Goal: Transaction & Acquisition: Book appointment/travel/reservation

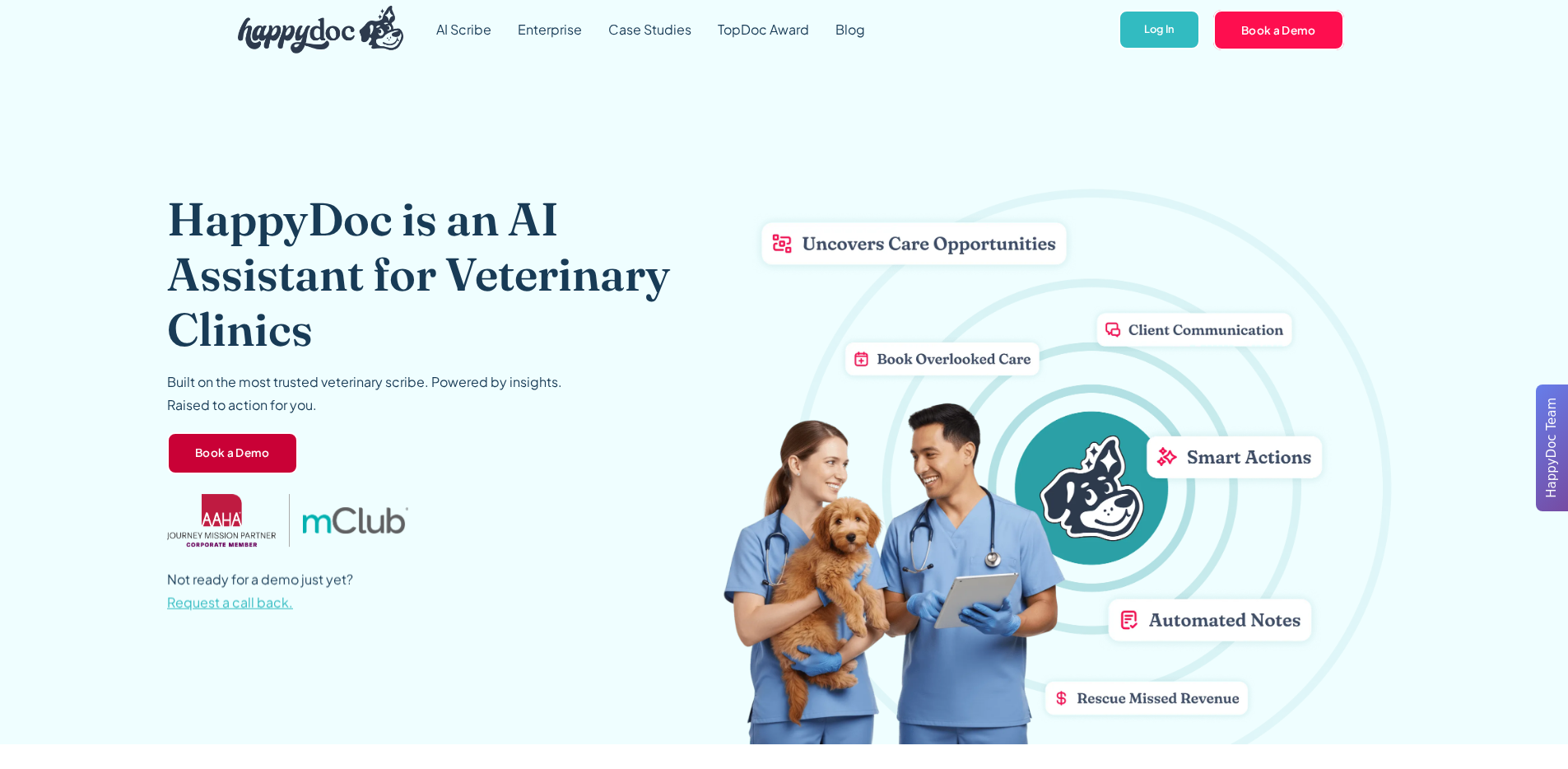
click at [221, 456] on link "Book a Demo" at bounding box center [232, 454] width 131 height 43
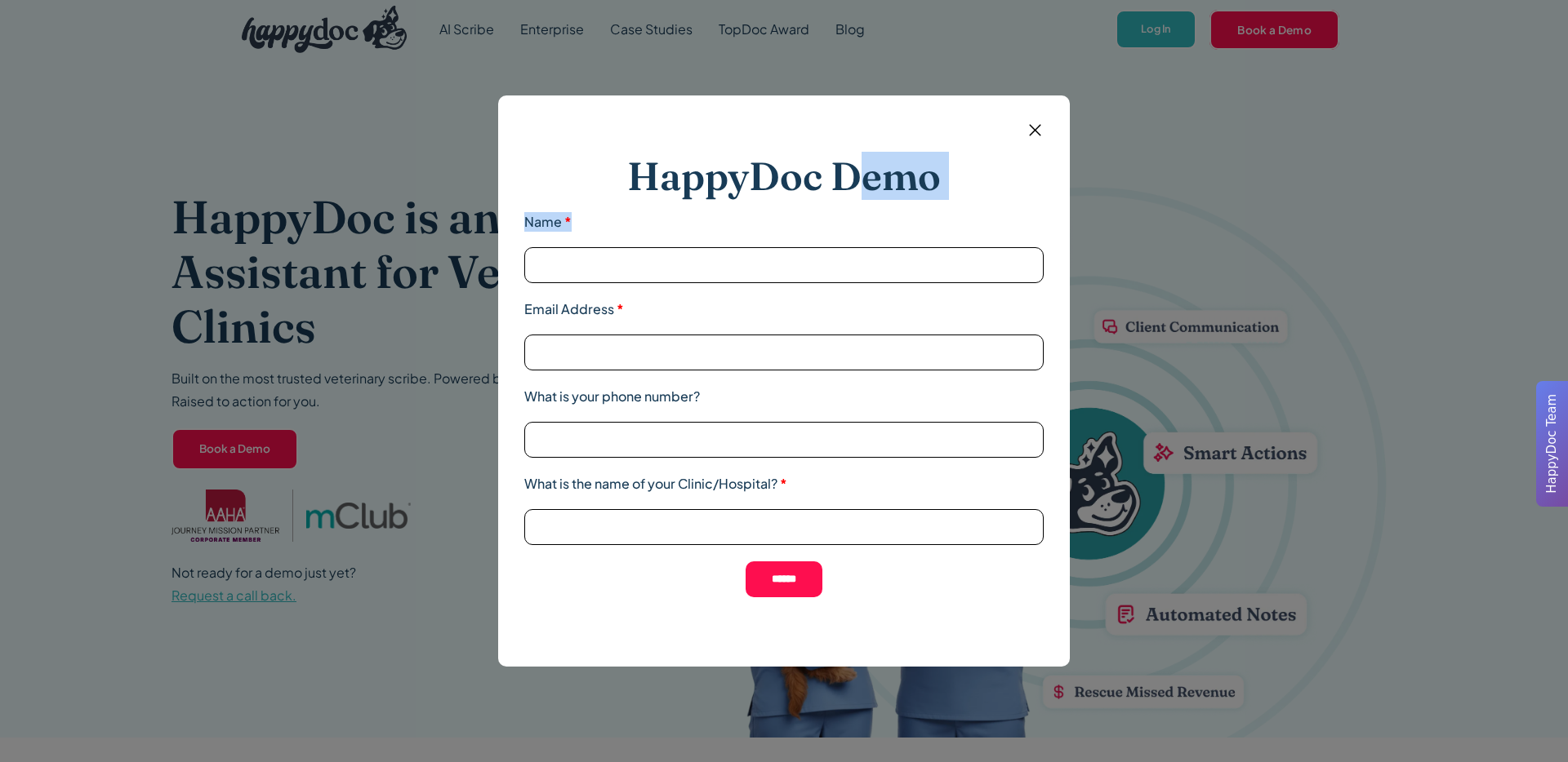
drag, startPoint x: 860, startPoint y: 159, endPoint x: 971, endPoint y: 238, distance: 136.2
click at [971, 238] on div "HappyDoc Demo Name *" at bounding box center [783, 217] width 519 height 130
drag, startPoint x: 971, startPoint y: 237, endPoint x: 985, endPoint y: 213, distance: 27.8
click at [971, 237] on div "HappyDoc Demo Name *" at bounding box center [783, 217] width 519 height 130
click at [1034, 125] on img at bounding box center [1035, 130] width 20 height 20
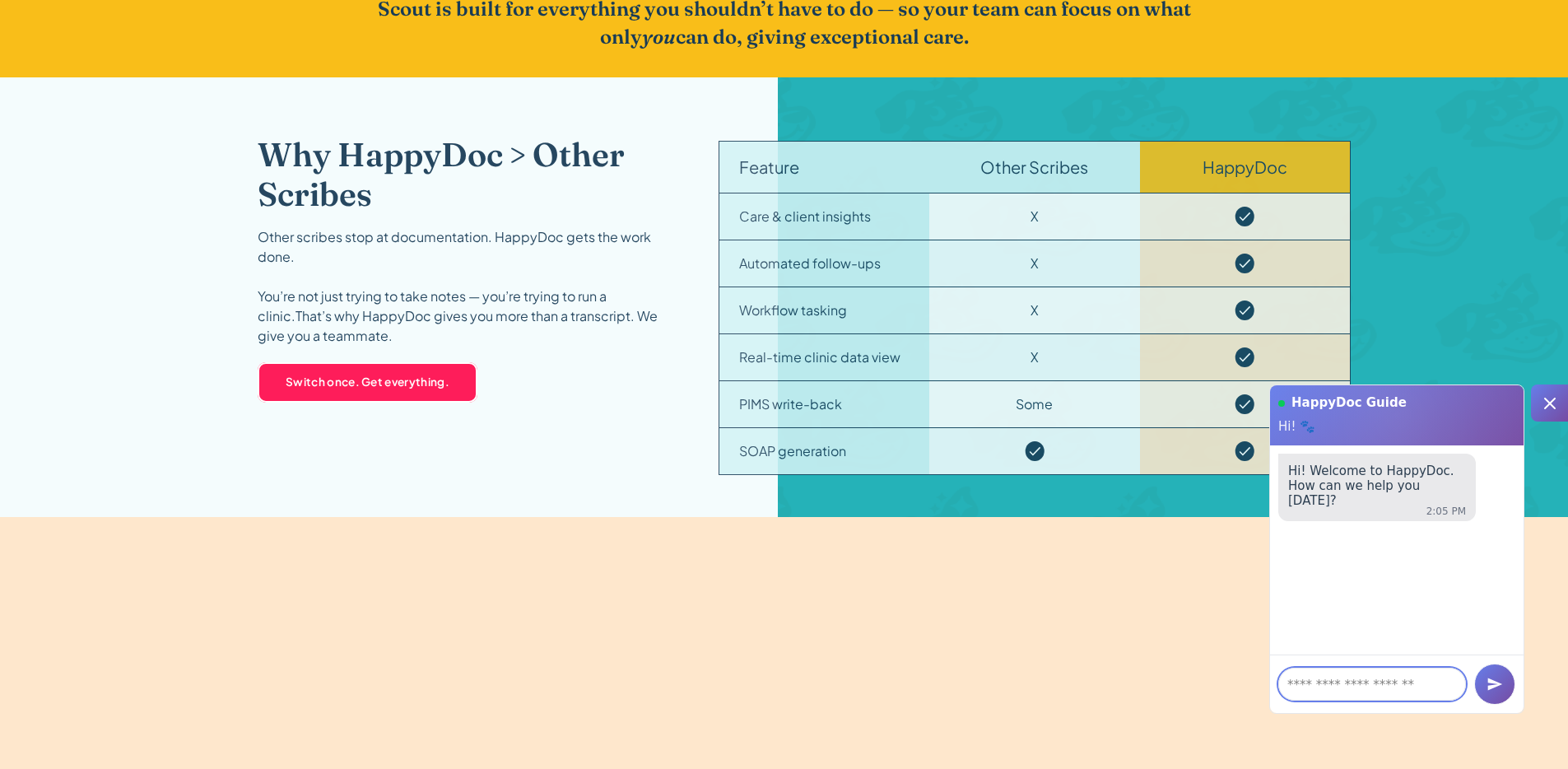
scroll to position [2585, 0]
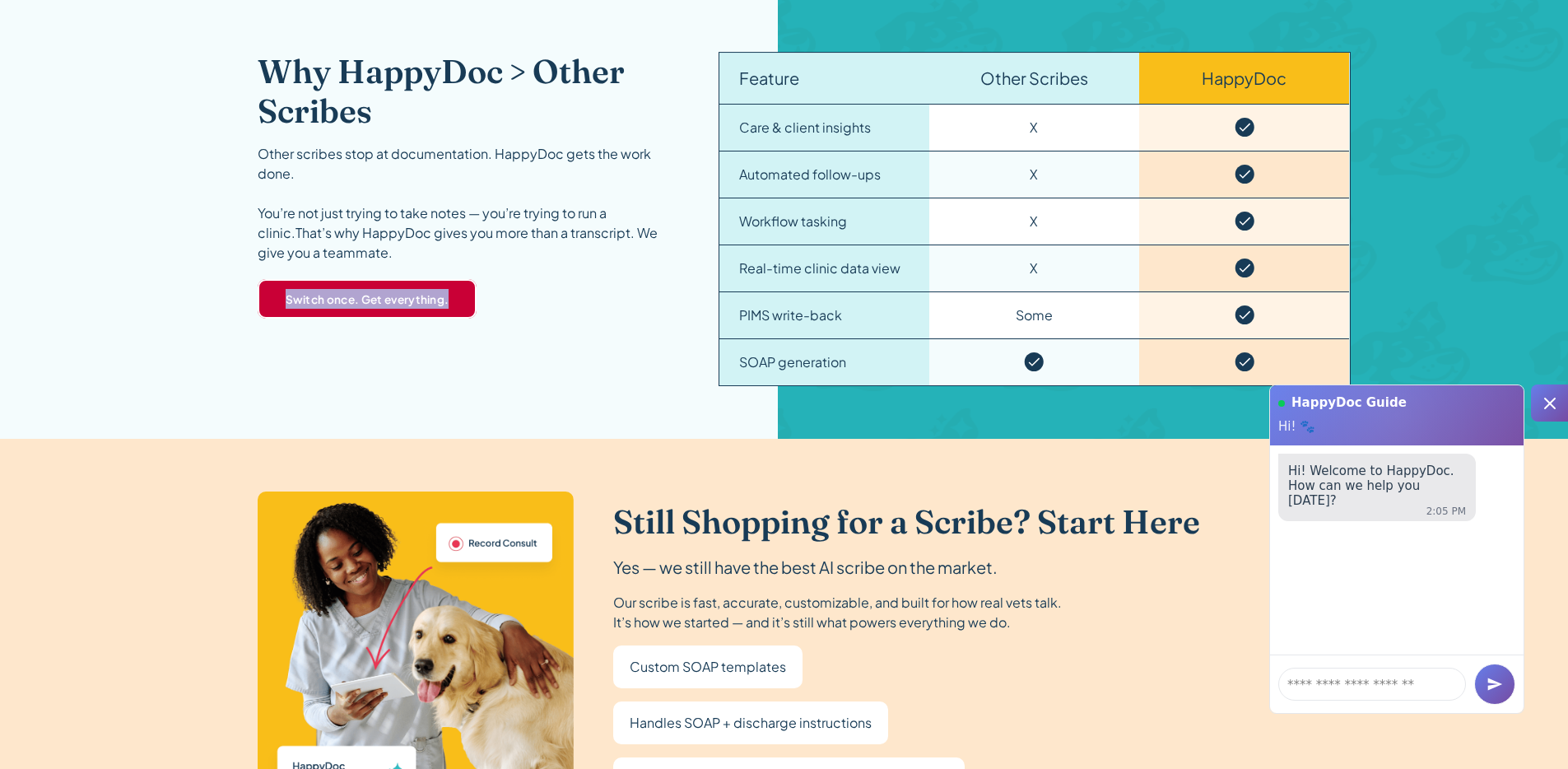
drag, startPoint x: 543, startPoint y: 299, endPoint x: 450, endPoint y: 306, distance: 93.3
click at [450, 306] on div "Why HappyDoc > Other Scribes Other scribes stop at documentation. HappyDoc gets…" at bounding box center [469, 219] width 421 height 334
copy div "You’re not just trying to take notes — you’re trying to run a clinic.That’s why…"
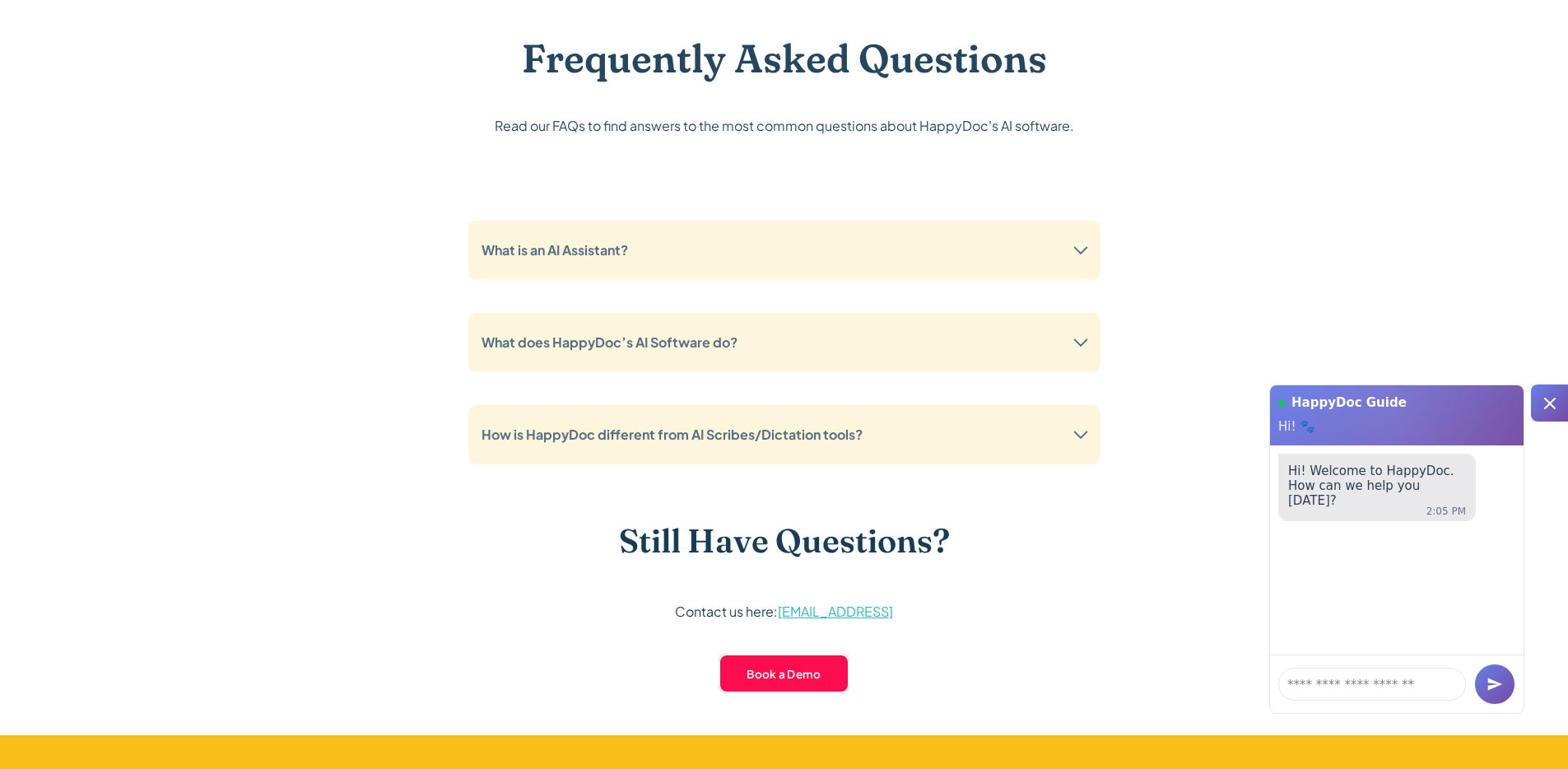
scroll to position [4839, 0]
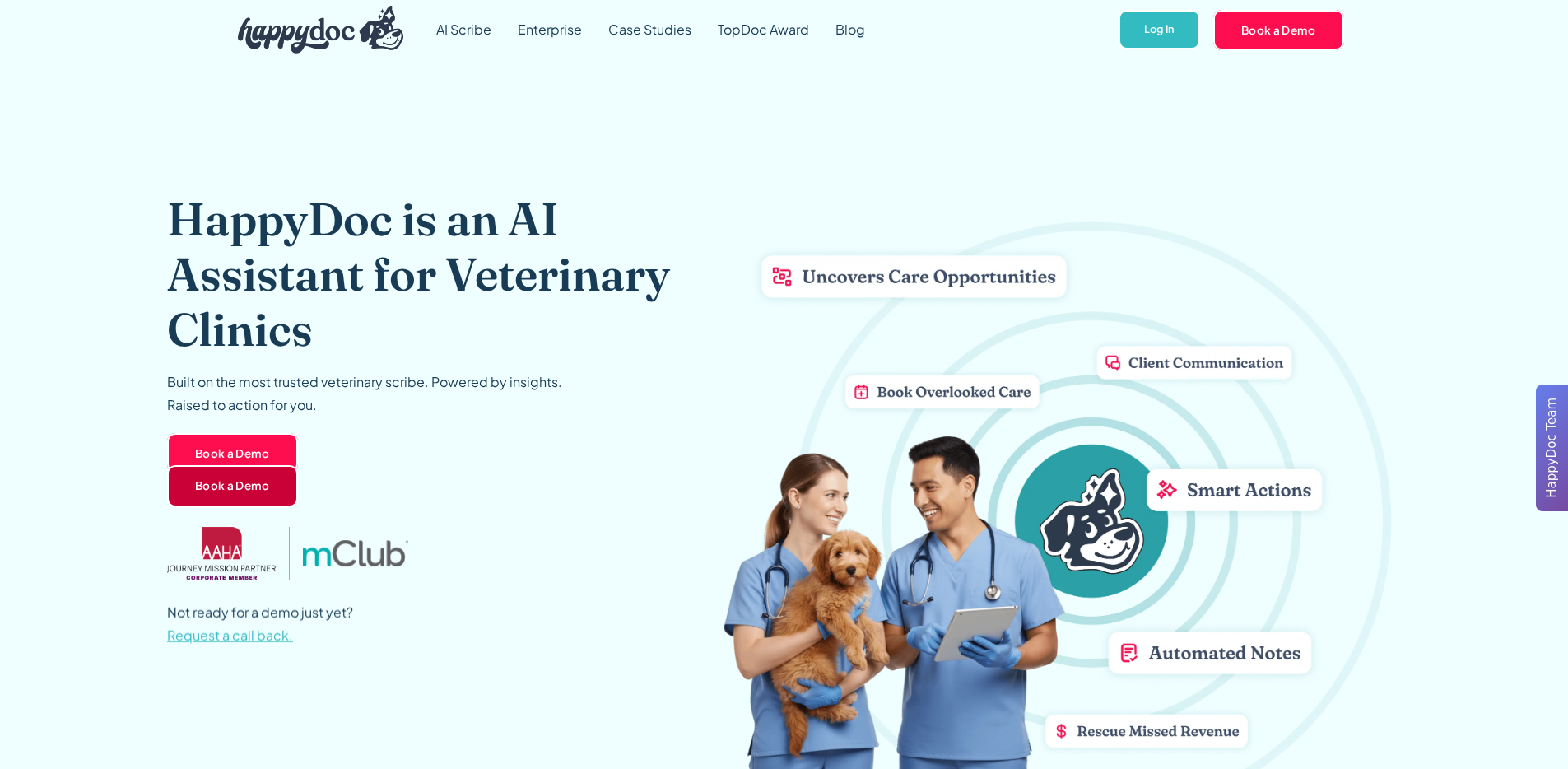
click at [207, 501] on link "Book a Demo" at bounding box center [232, 486] width 131 height 43
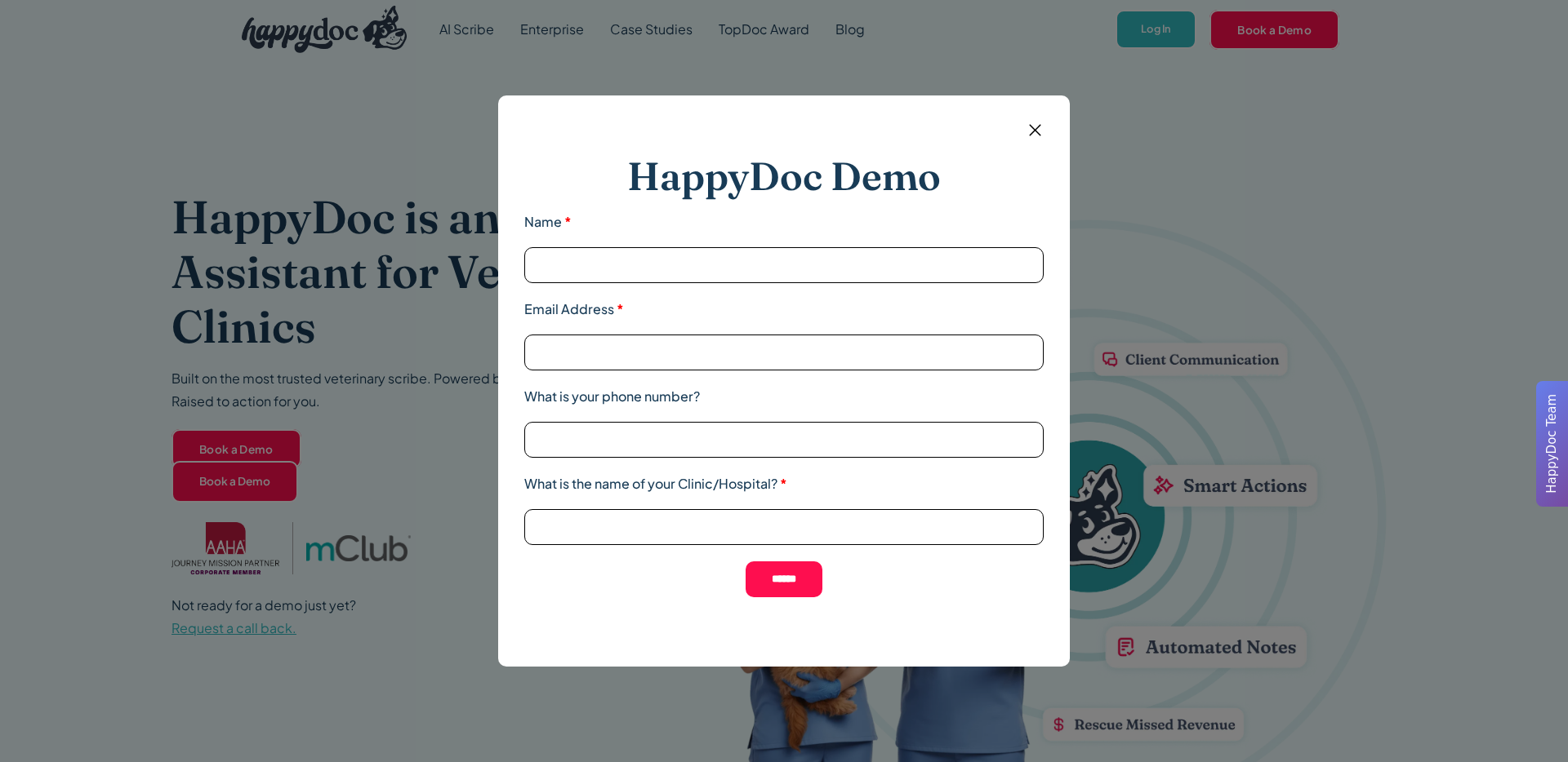
click at [1027, 137] on img at bounding box center [1035, 130] width 20 height 20
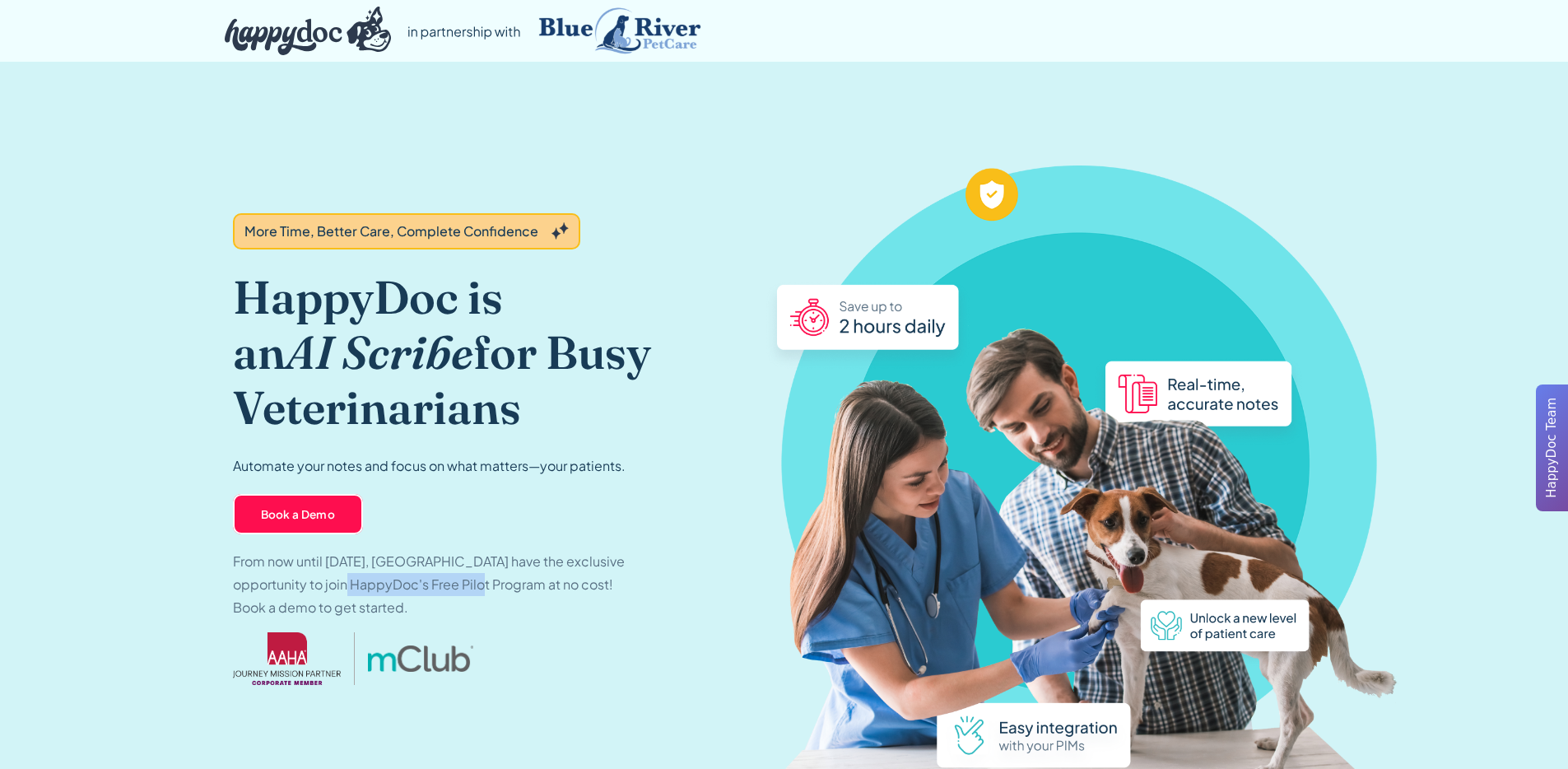
drag, startPoint x: 419, startPoint y: 584, endPoint x: 488, endPoint y: 586, distance: 69.0
click at [488, 586] on p "From now until December 31, 2024, Blue River Hospitals have the exclusive oppor…" at bounding box center [431, 585] width 395 height 69
click at [489, 588] on p "From now until December 31, 2024, Blue River Hospitals have the exclusive oppor…" at bounding box center [431, 585] width 395 height 69
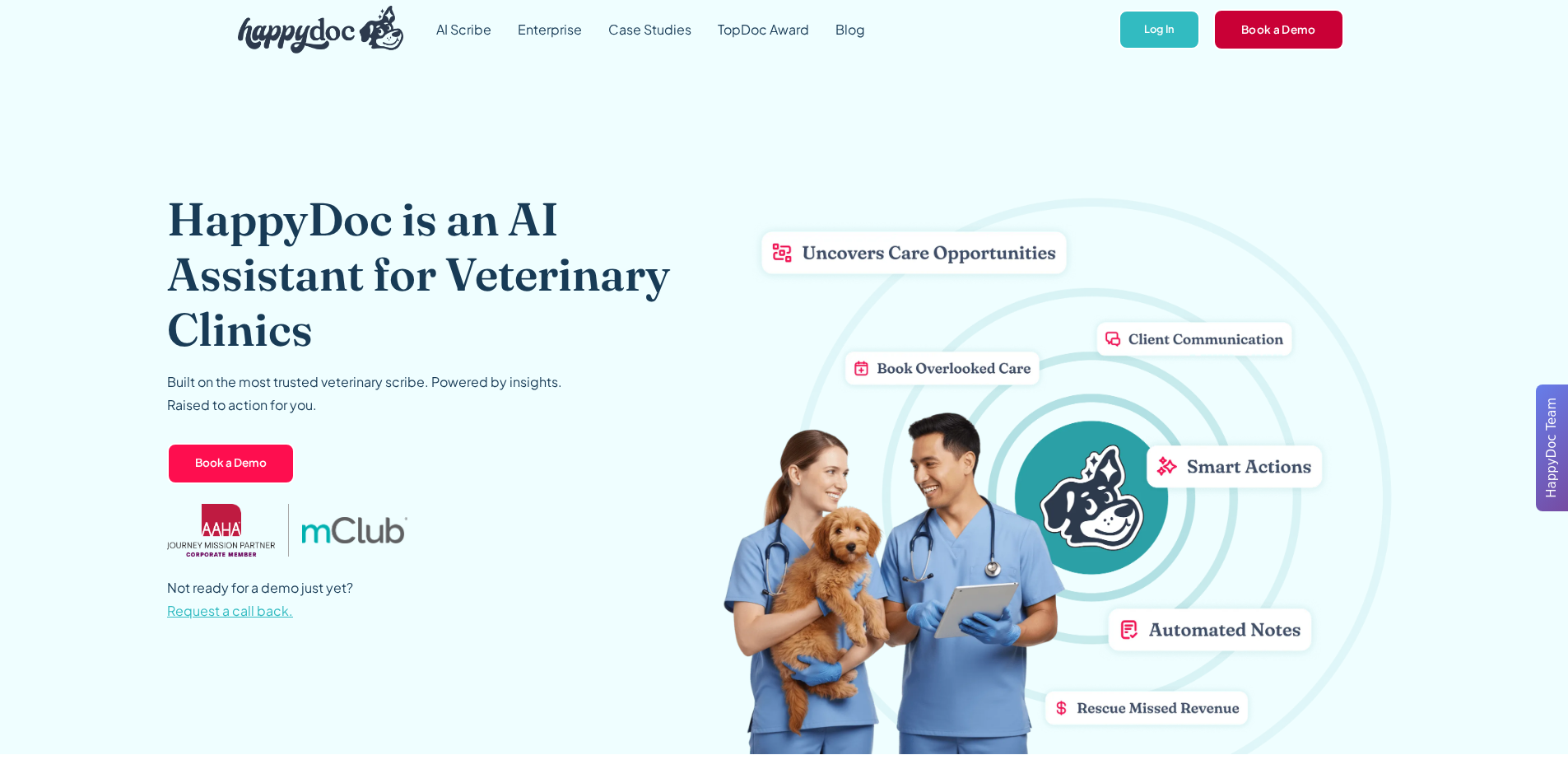
click at [1287, 24] on link "Book a Demo" at bounding box center [1278, 29] width 131 height 41
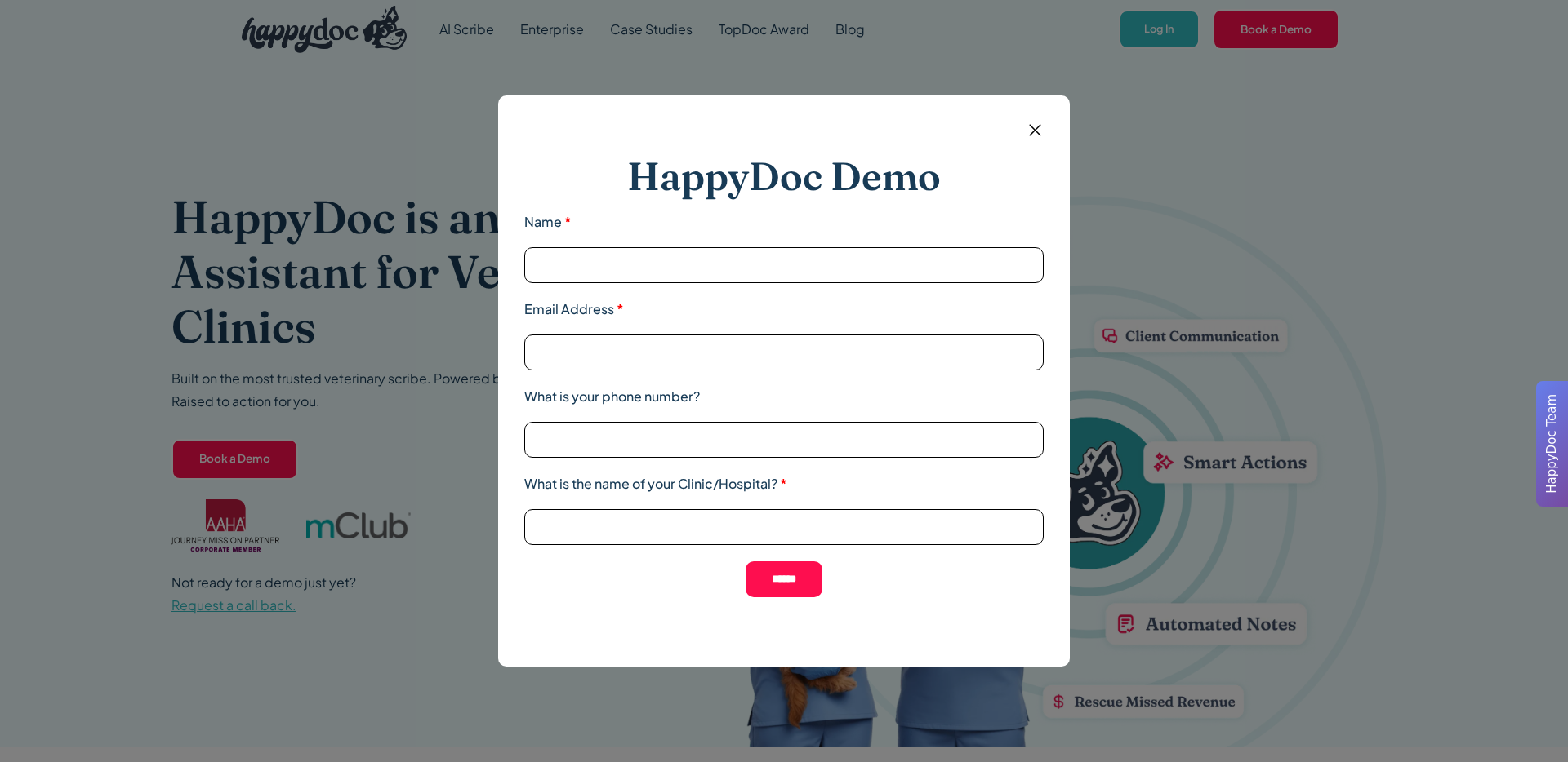
click at [1039, 125] on img at bounding box center [1035, 130] width 20 height 20
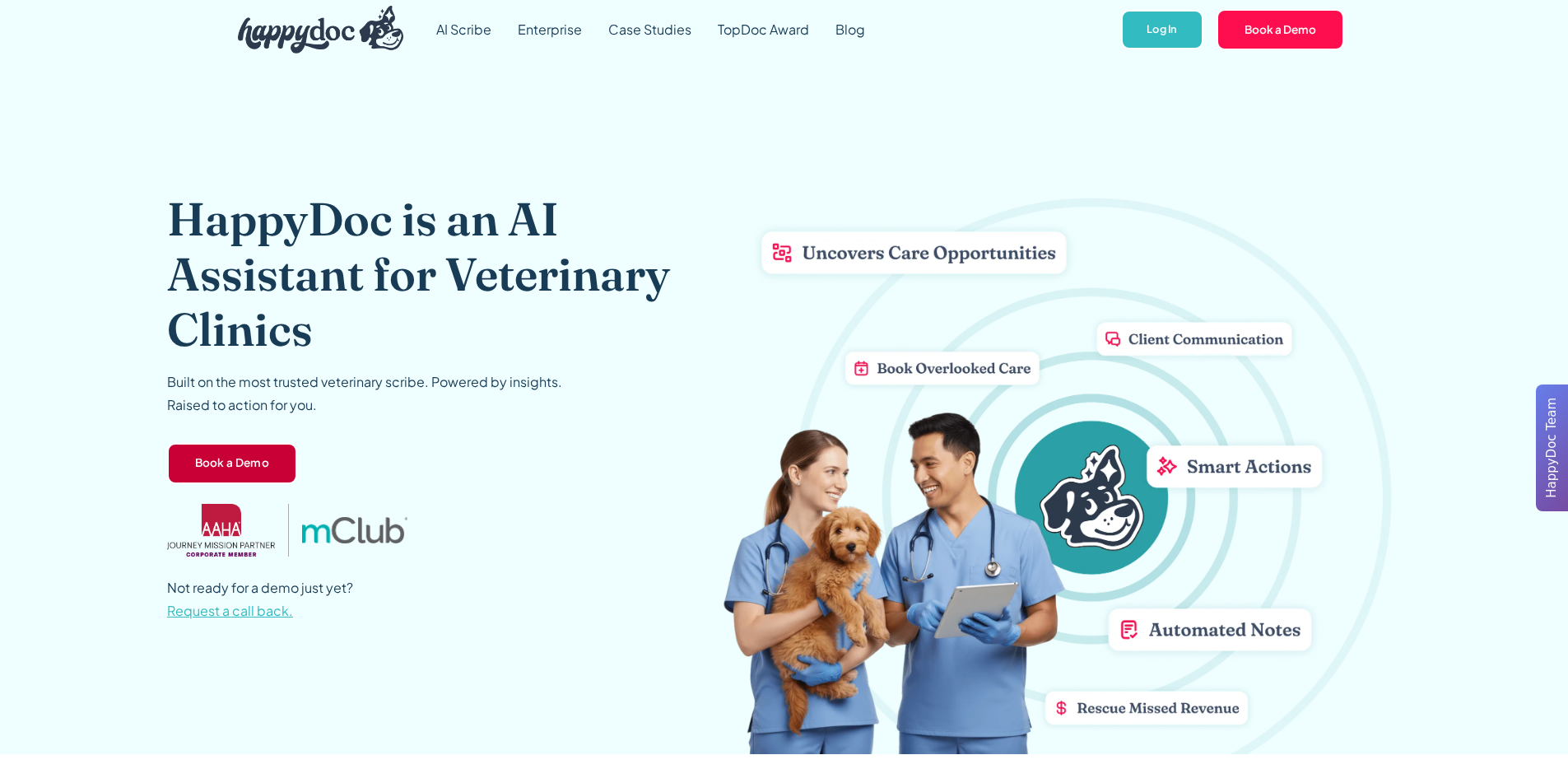
click at [224, 460] on link "Book a Demo" at bounding box center [232, 464] width 131 height 41
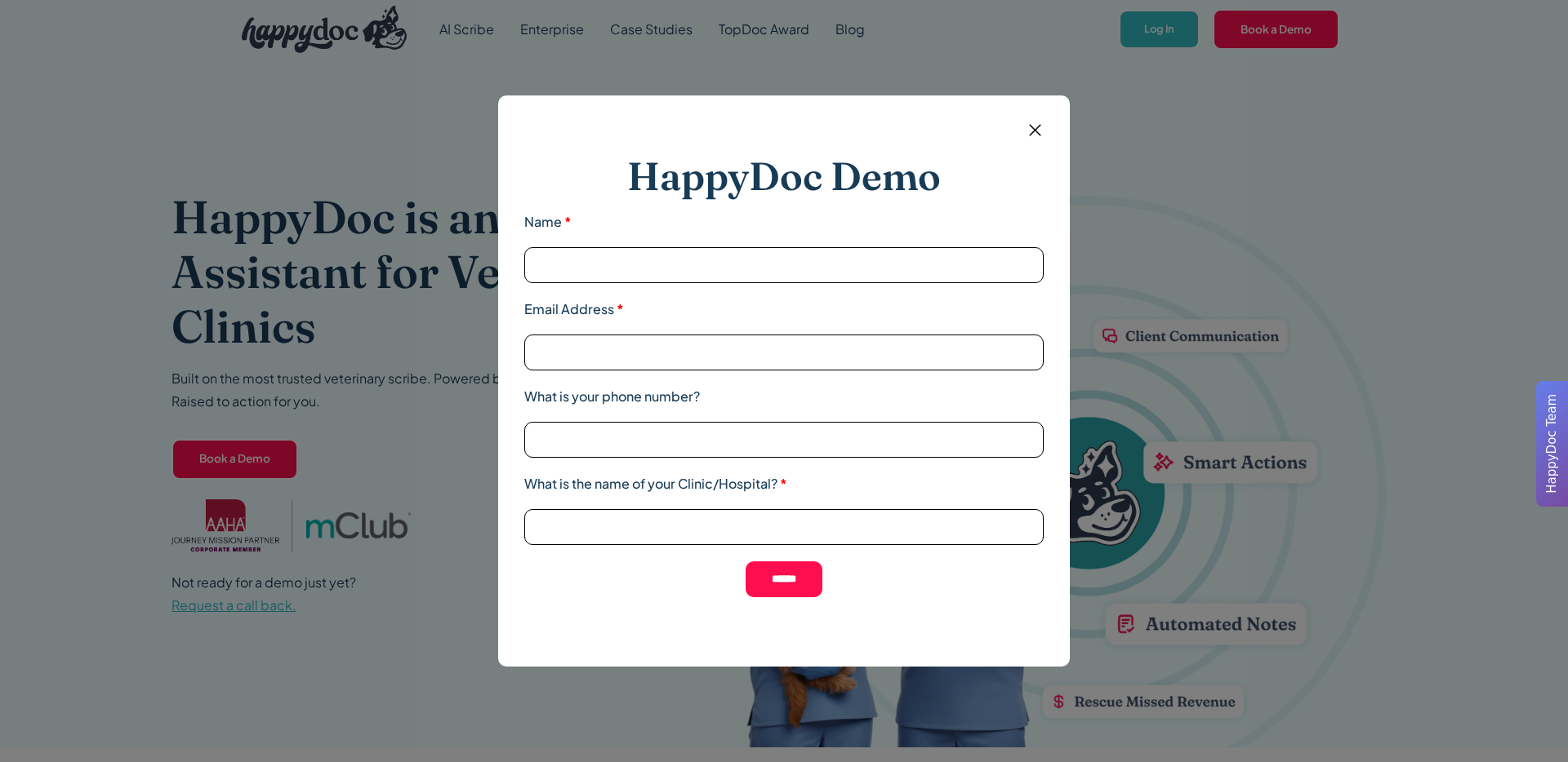
click at [1050, 125] on div "HappyDoc Demo Name * Email Address * What is your phone number? What is the nam…" at bounding box center [783, 381] width 572 height 572
click at [1034, 127] on img at bounding box center [1035, 130] width 20 height 20
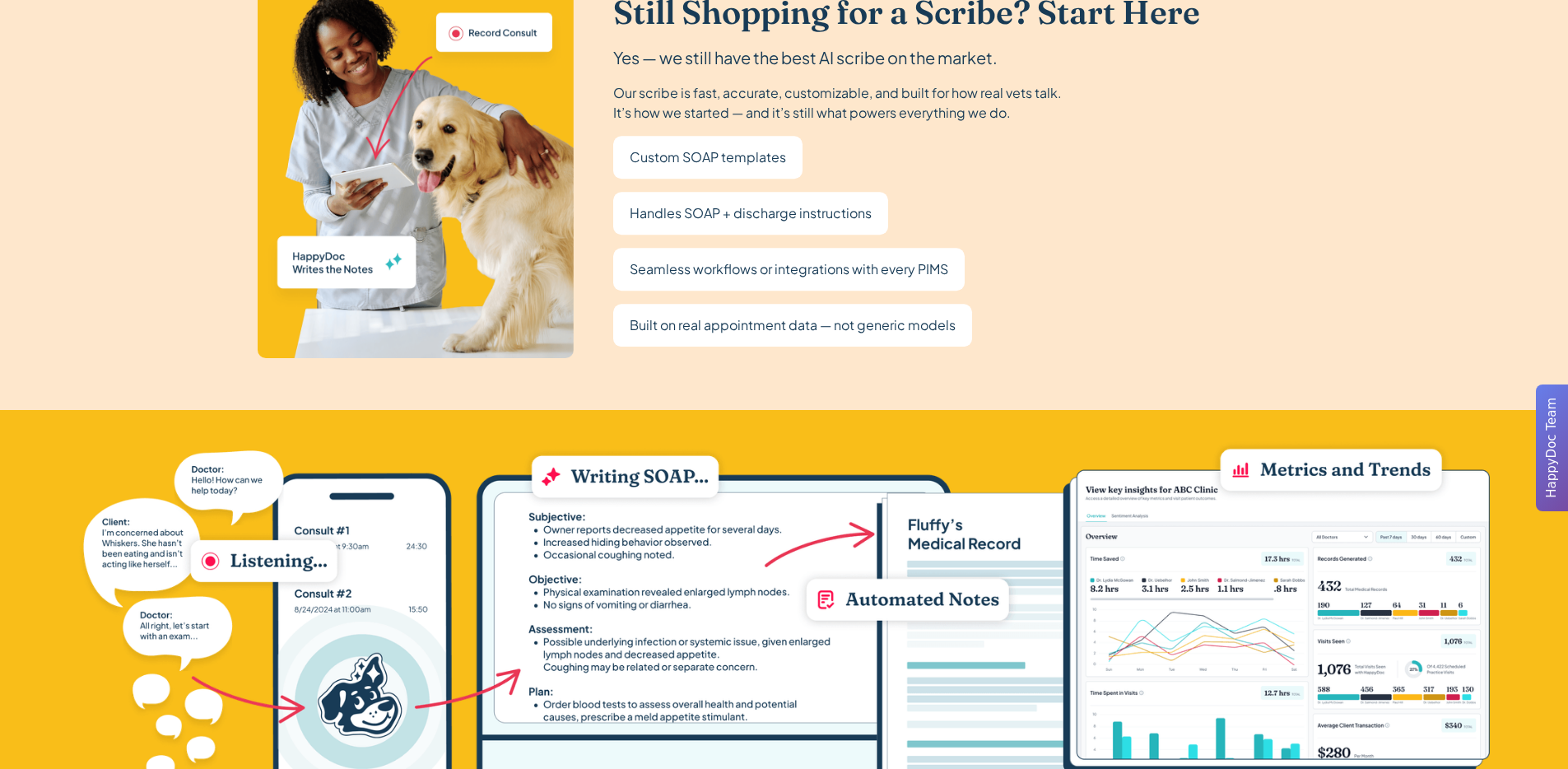
scroll to position [3677, 0]
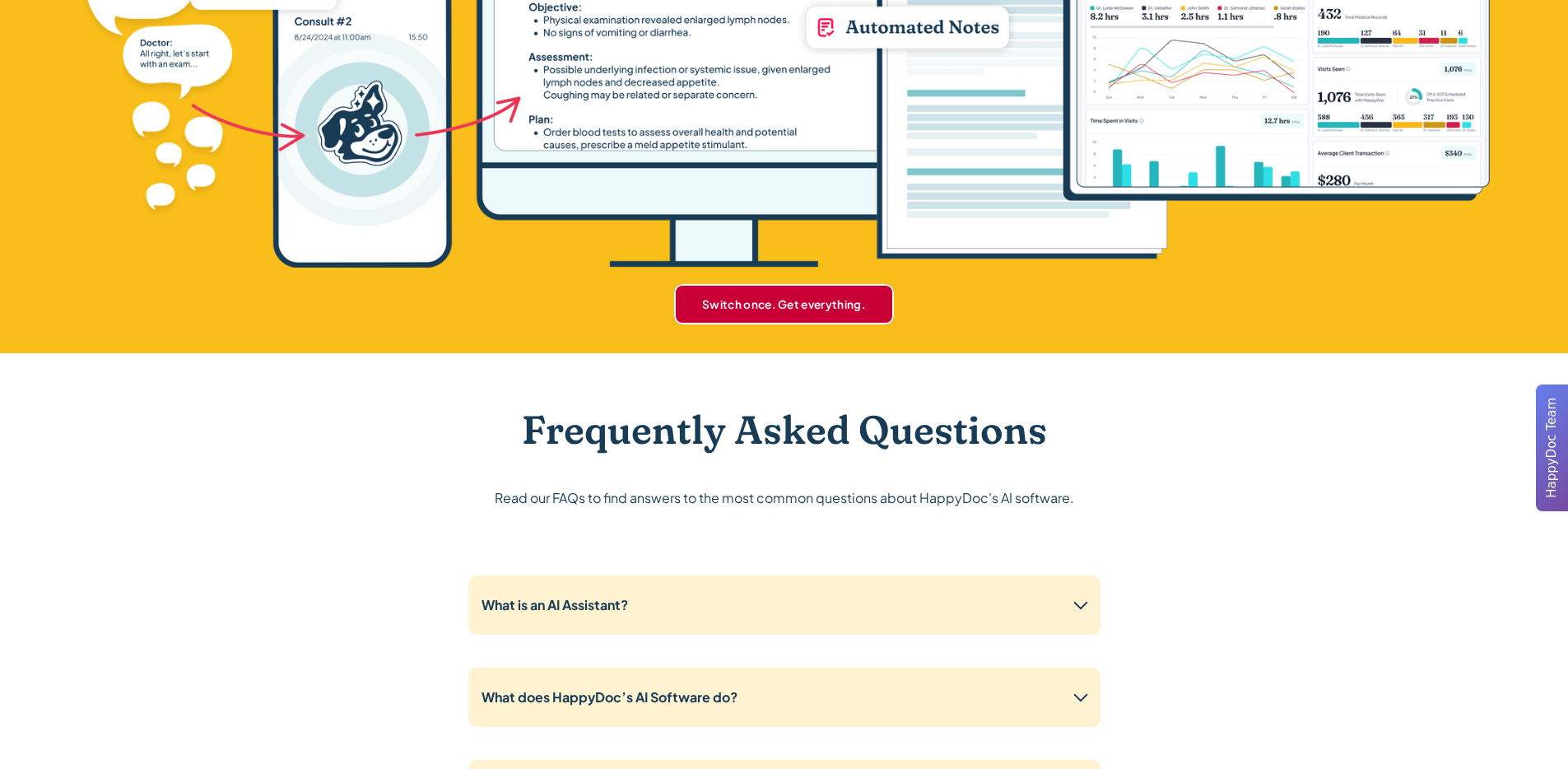
click at [843, 321] on link "Switch once. Get everything." at bounding box center [784, 304] width 220 height 40
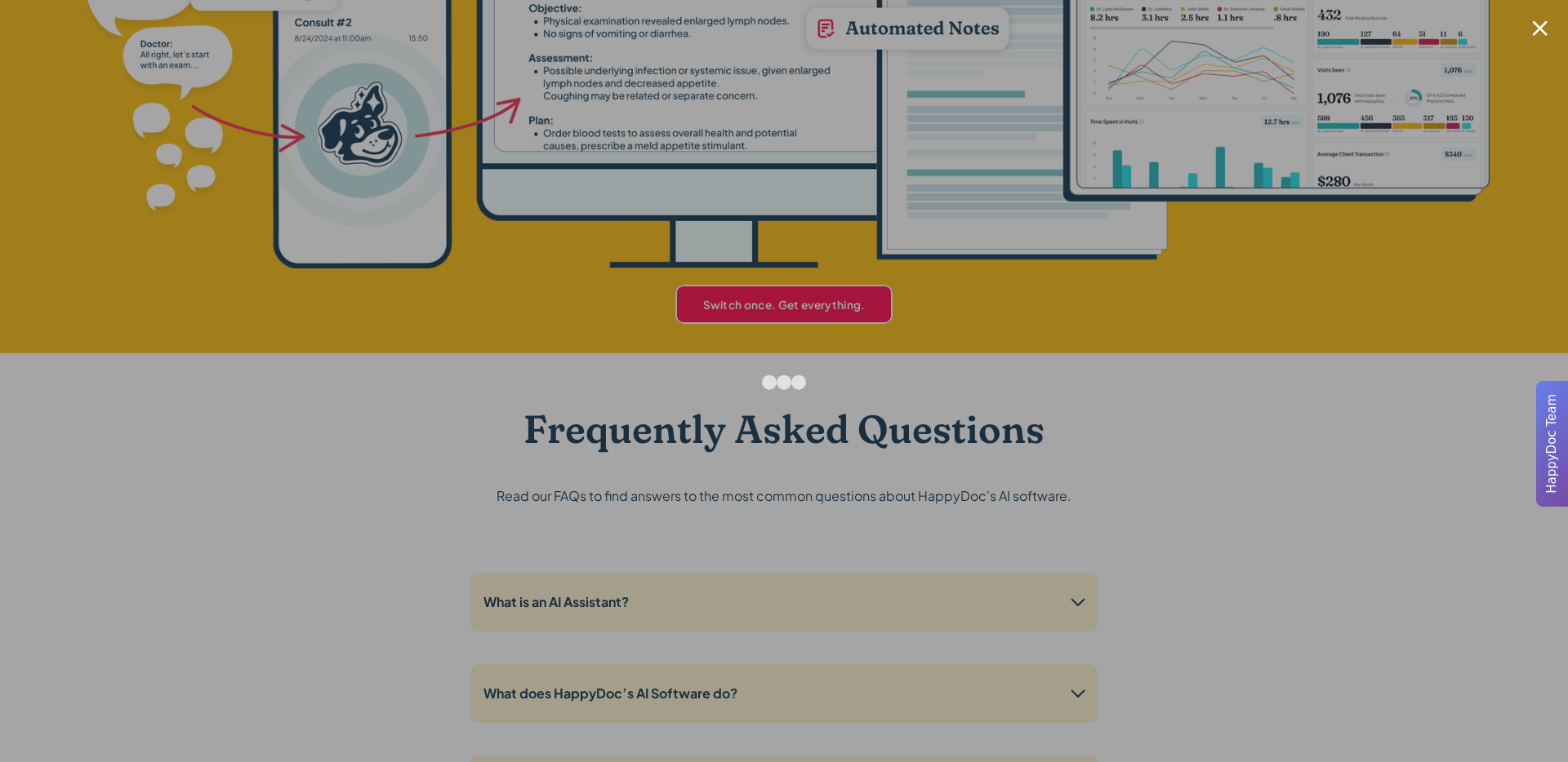
click at [1237, 154] on div at bounding box center [784, 381] width 1568 height 762
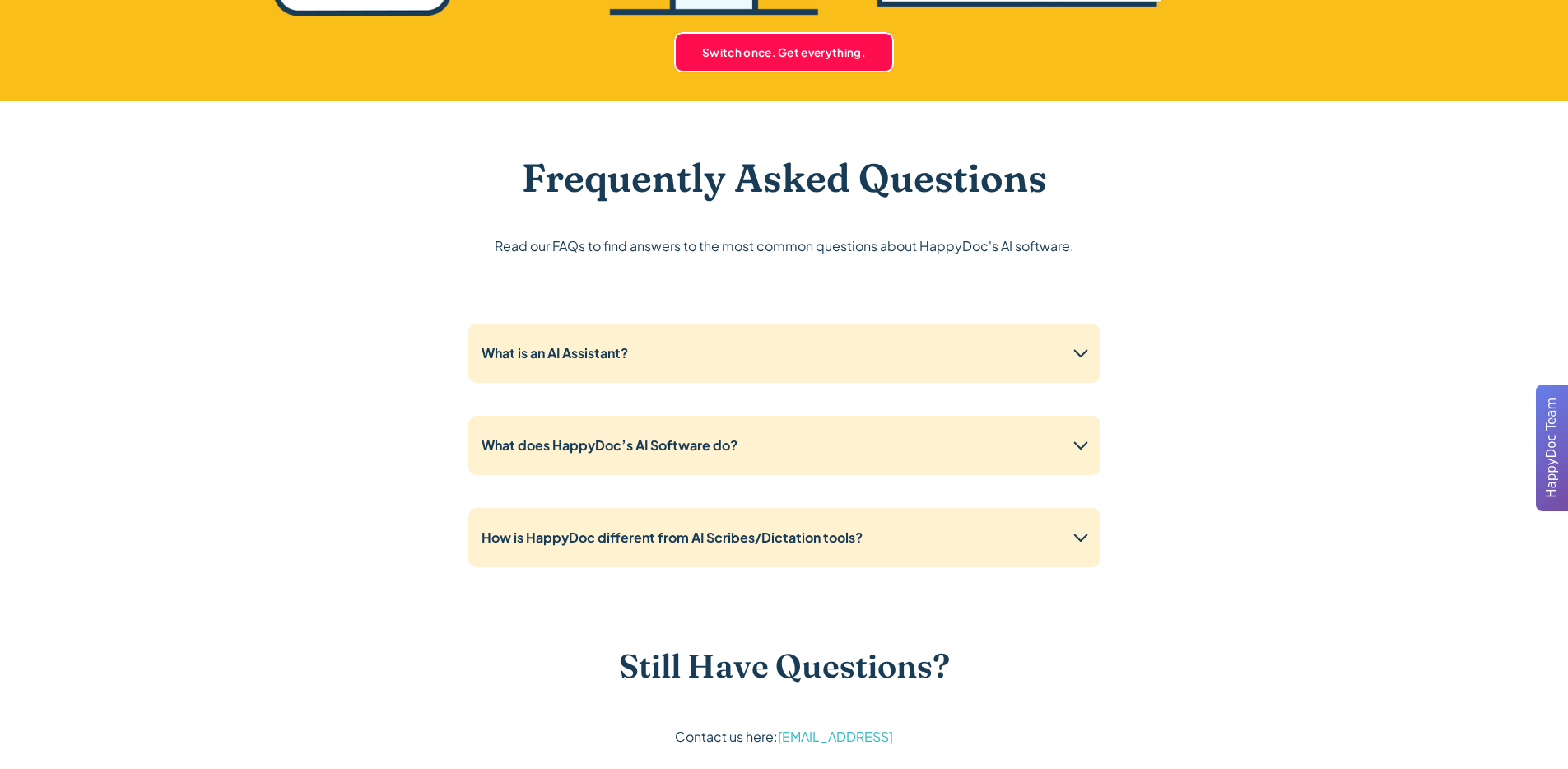
scroll to position [4503, 0]
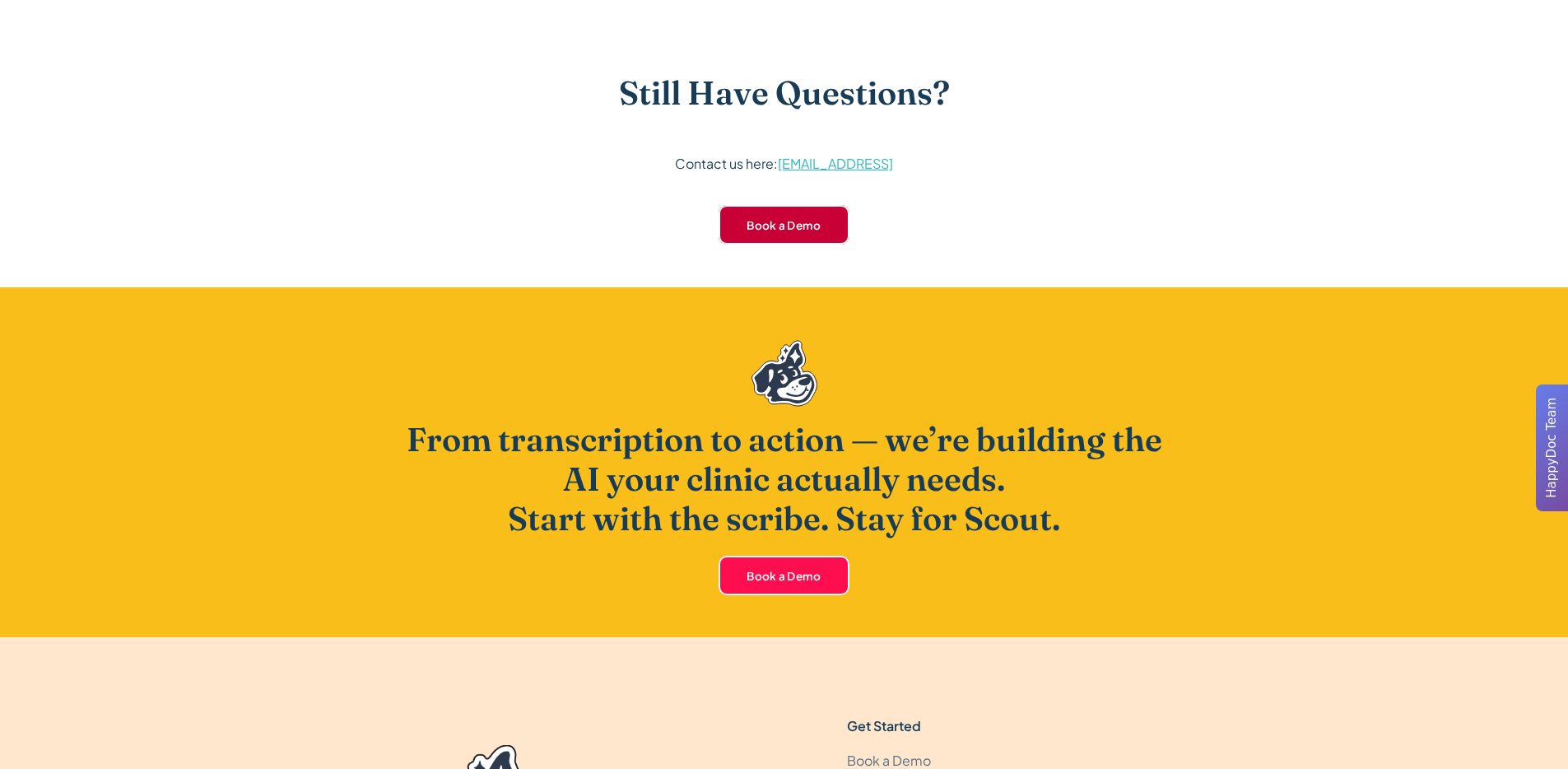
click at [763, 220] on link "Book a Demo" at bounding box center [784, 225] width 131 height 40
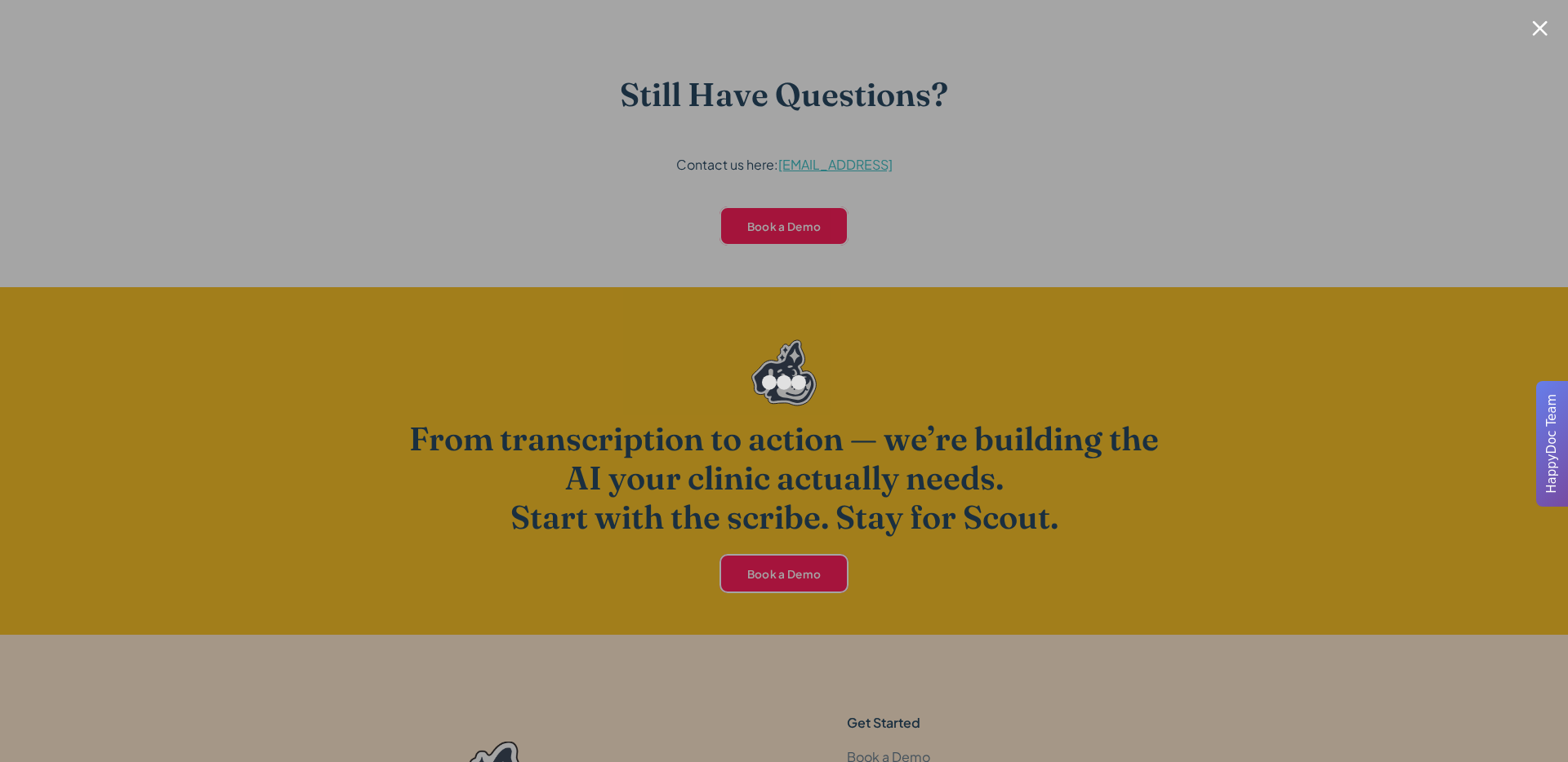
click at [1540, 15] on div at bounding box center [784, 381] width 1568 height 762
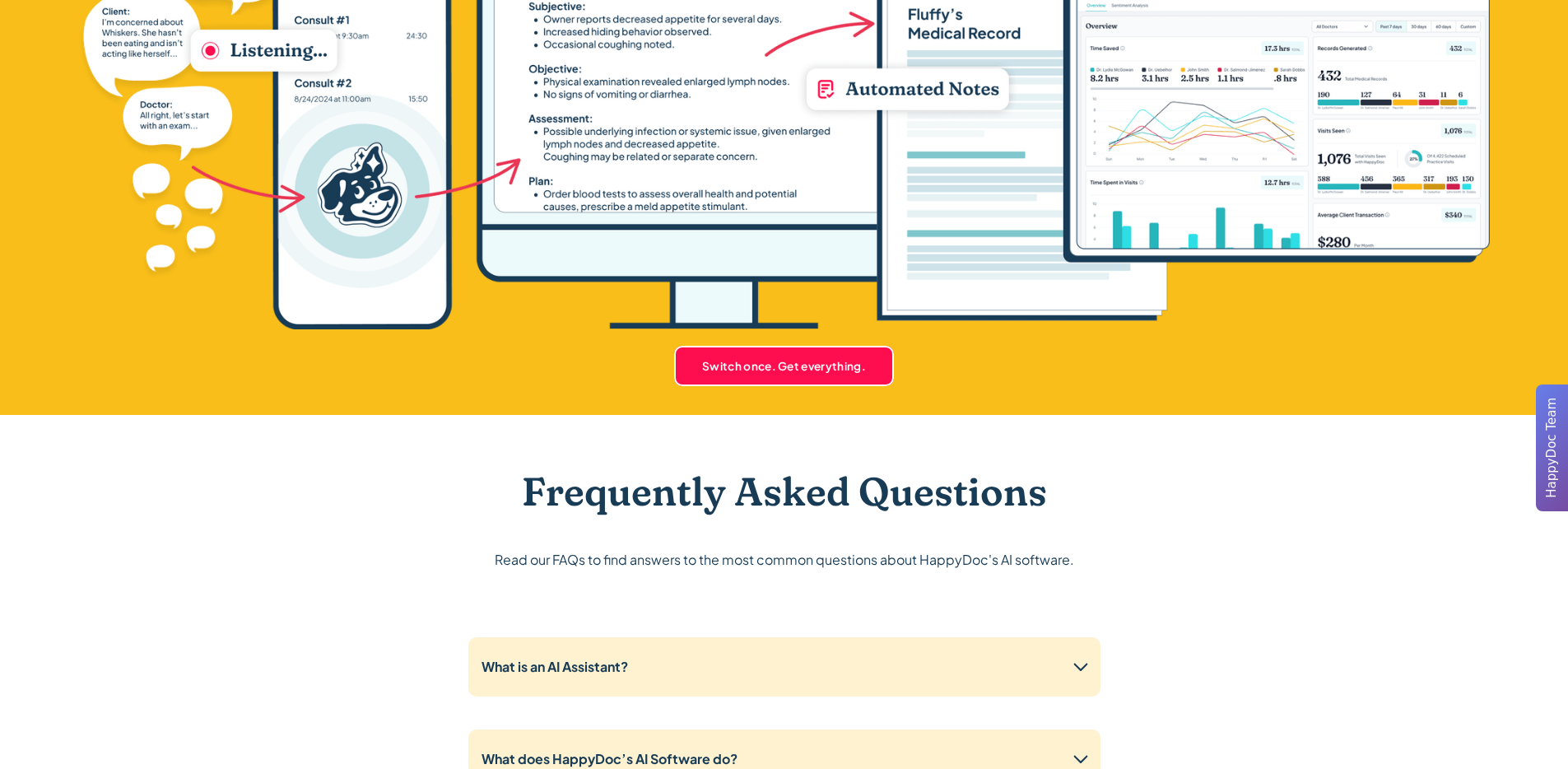
scroll to position [3493, 0]
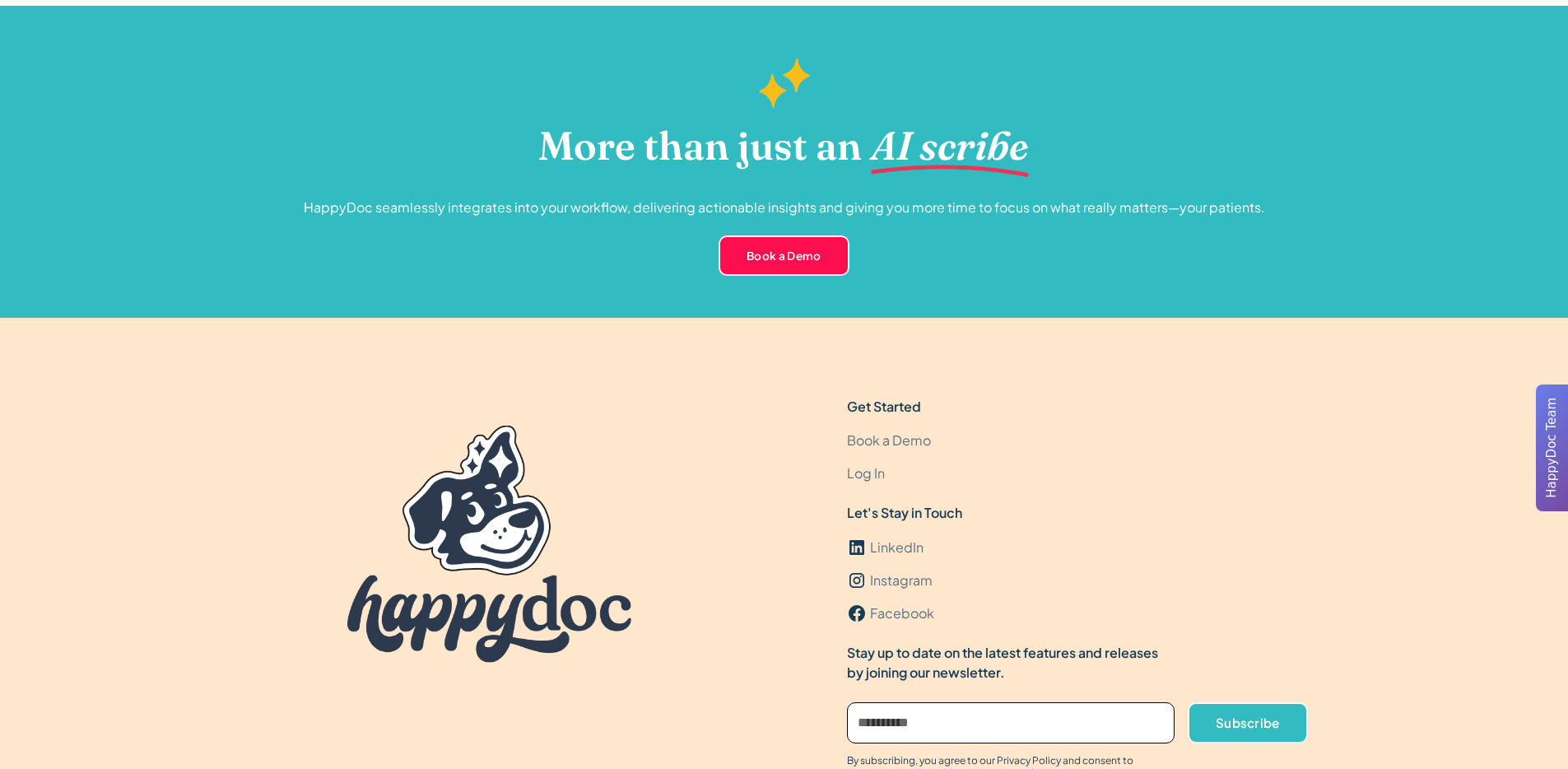
scroll to position [4795, 0]
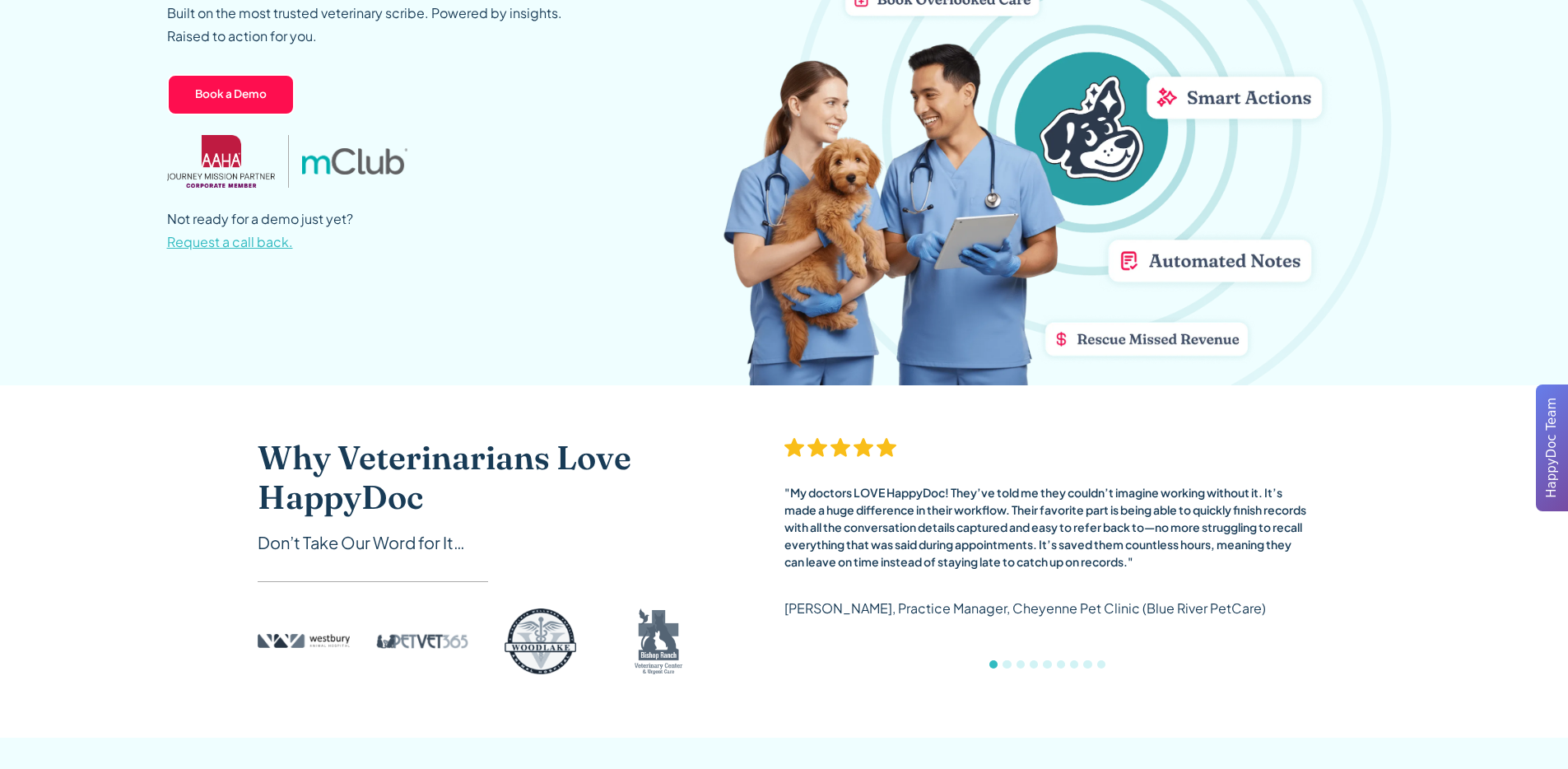
scroll to position [102, 0]
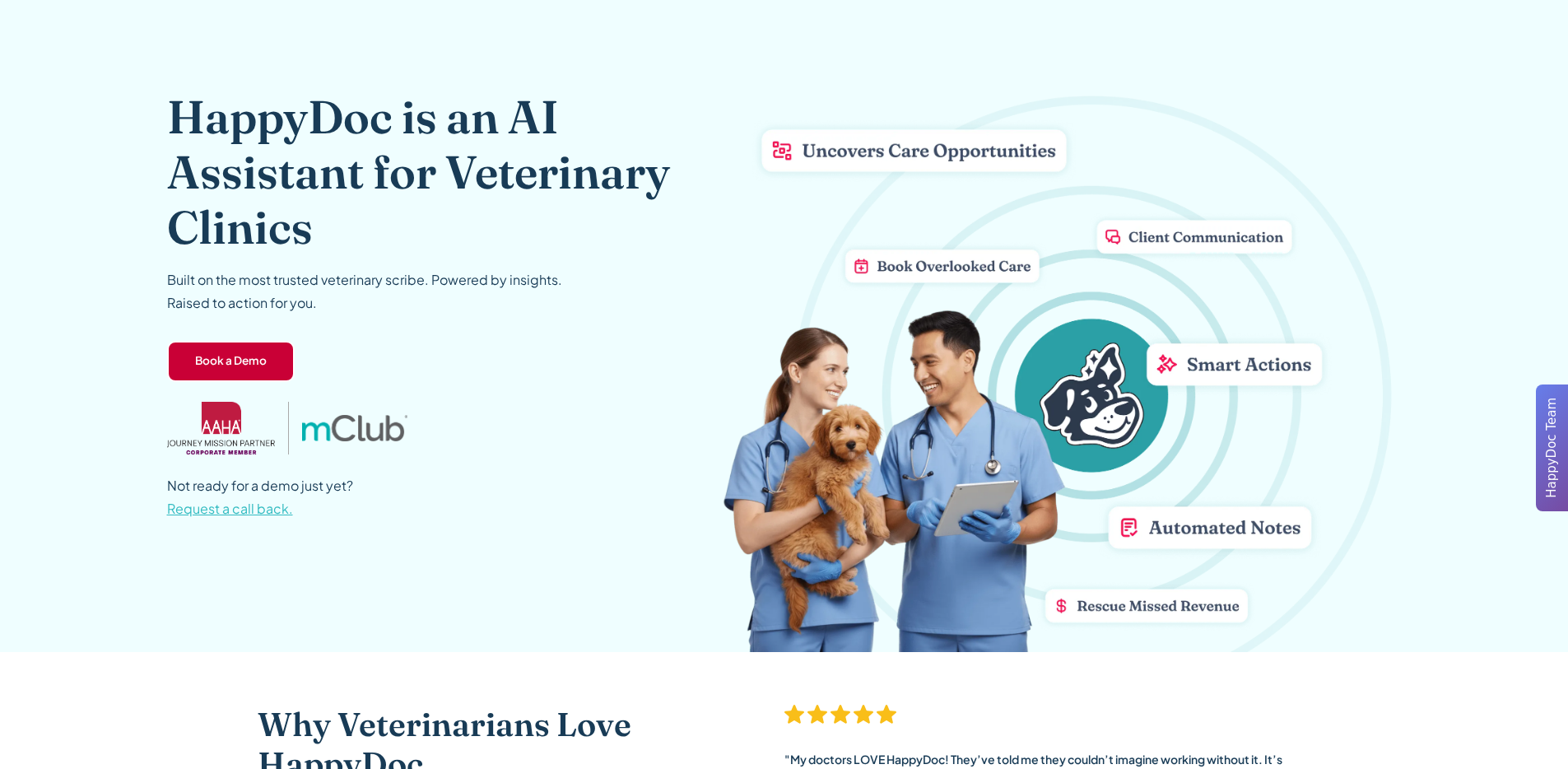
click at [264, 371] on link "Book a Demo" at bounding box center [230, 361] width 127 height 41
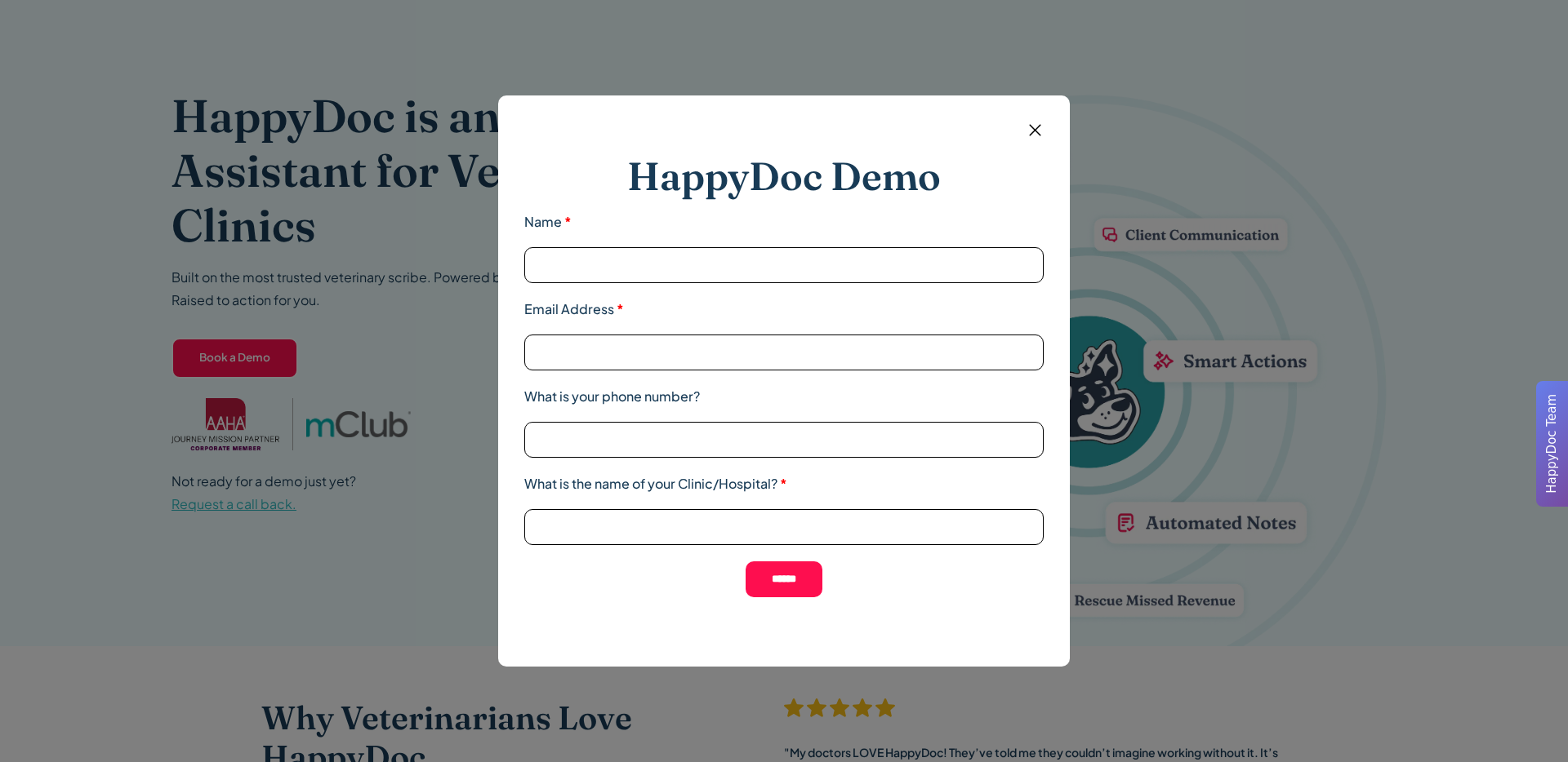
click at [1036, 117] on div "HappyDoc Demo Name * Email Address * What is your phone number? What is the nam…" at bounding box center [783, 381] width 572 height 572
click at [1032, 125] on img at bounding box center [1035, 130] width 20 height 20
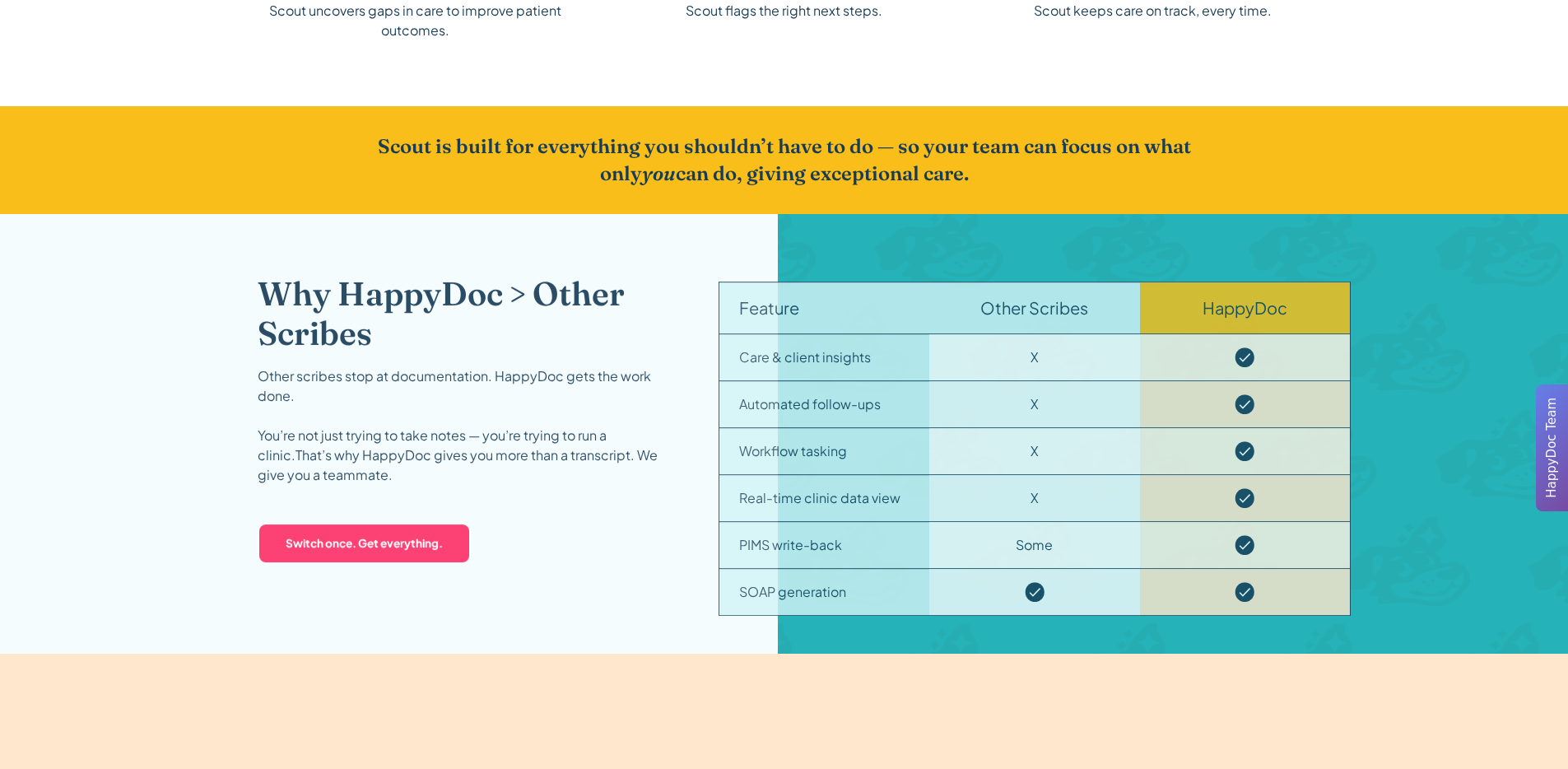
scroll to position [2617, 0]
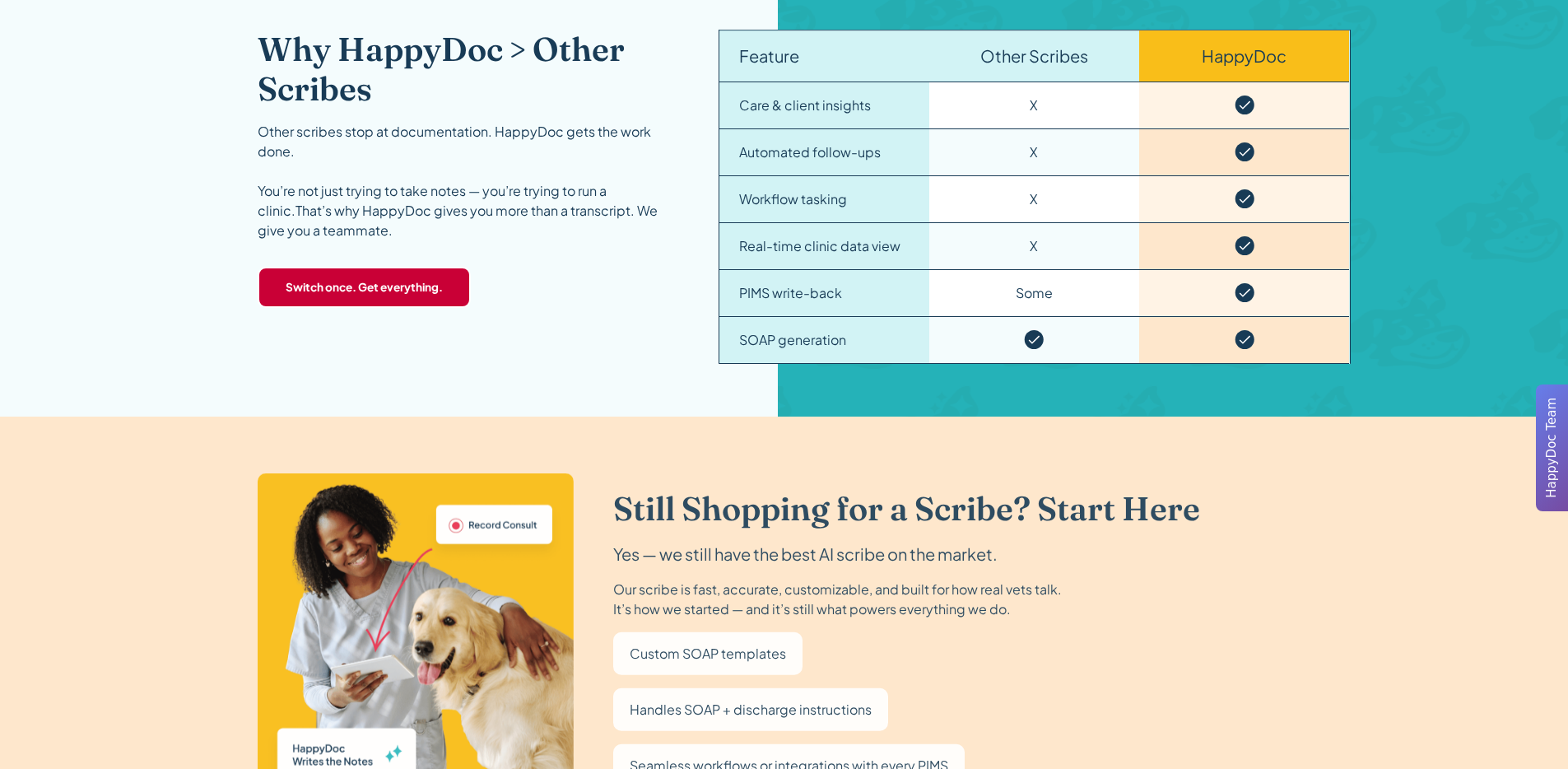
click at [424, 301] on link "‍ Switch once. Get everything." at bounding box center [364, 287] width 213 height 41
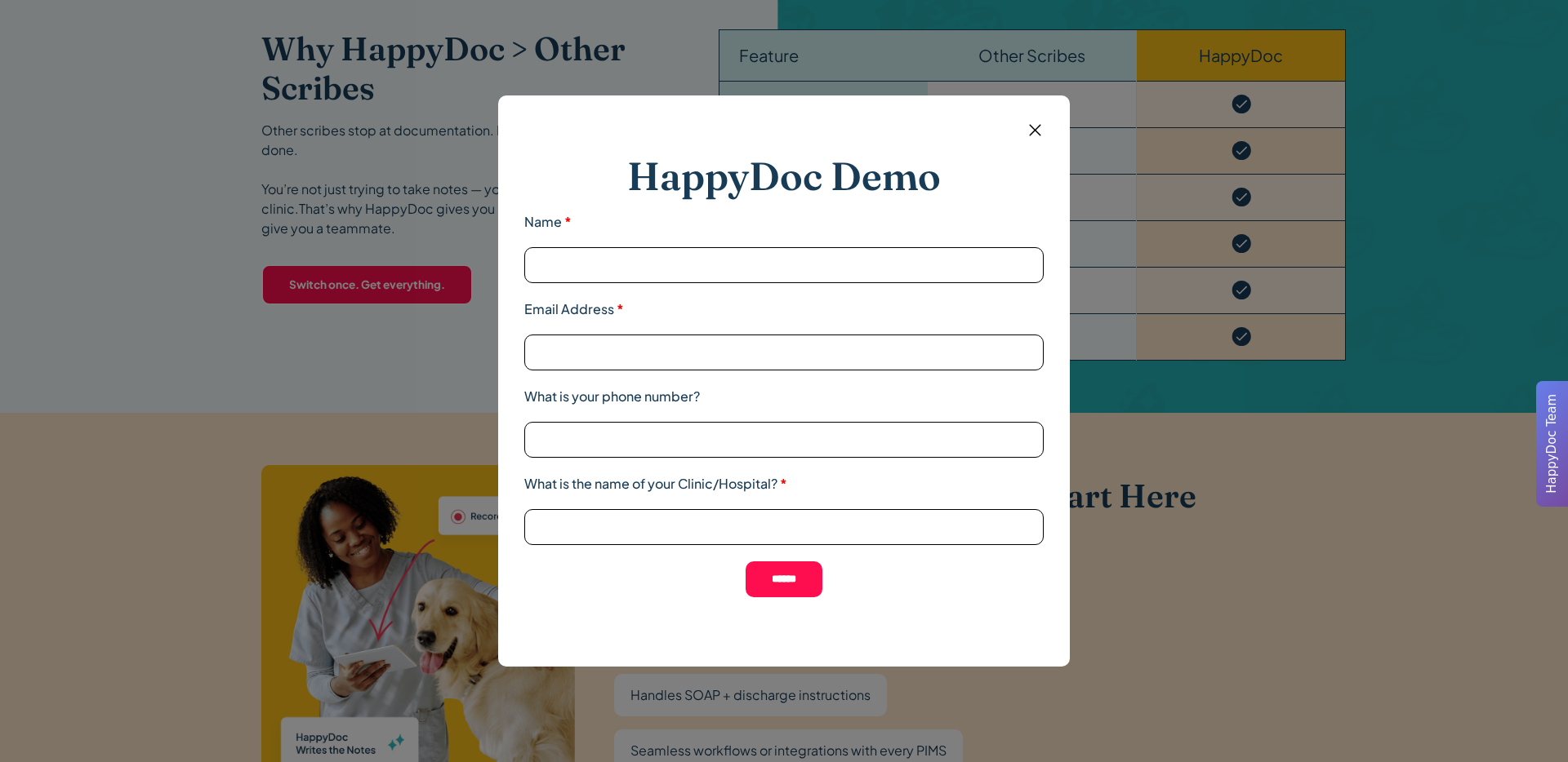
click at [1041, 130] on img at bounding box center [1035, 130] width 20 height 20
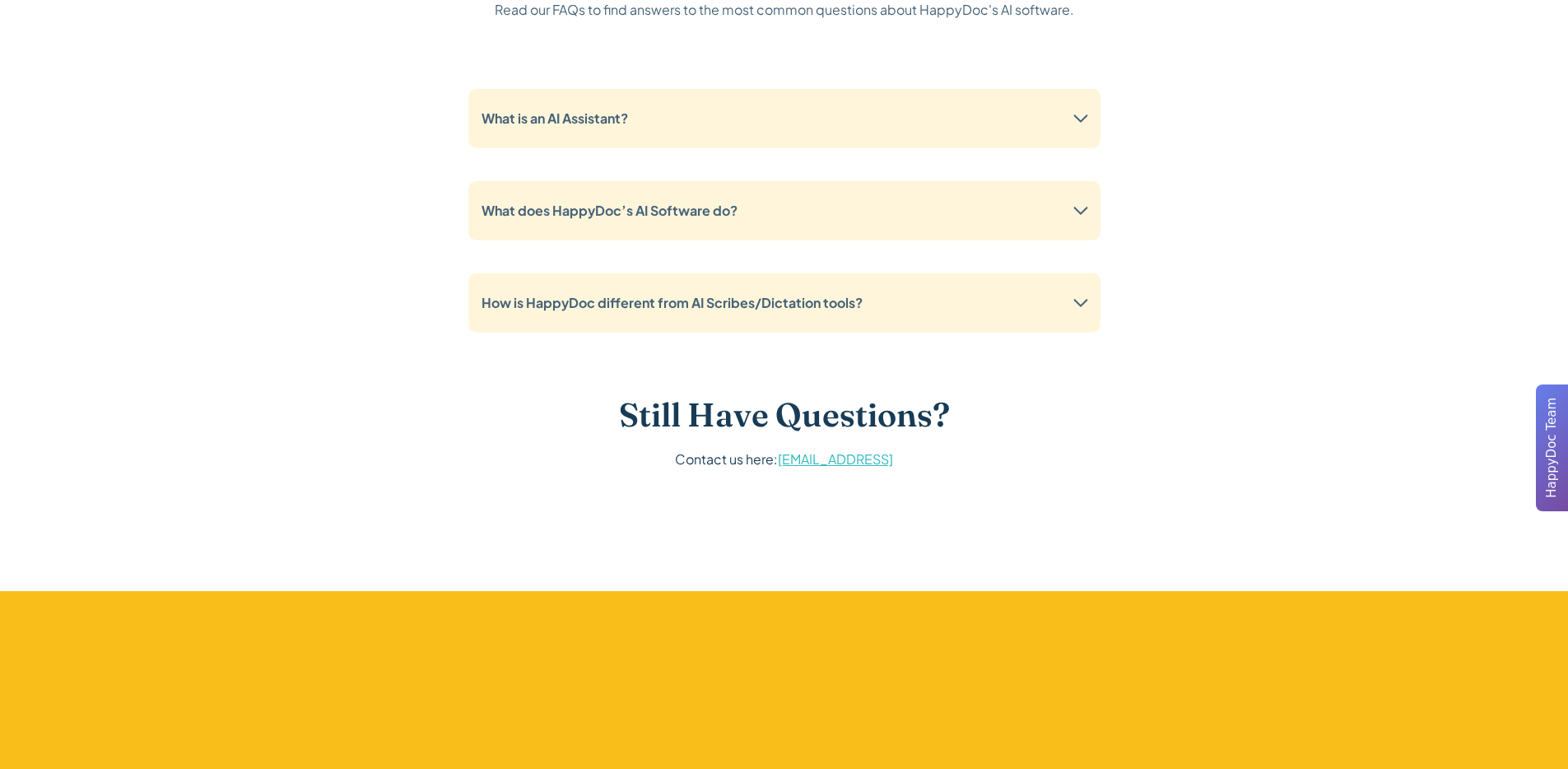
scroll to position [4413, 0]
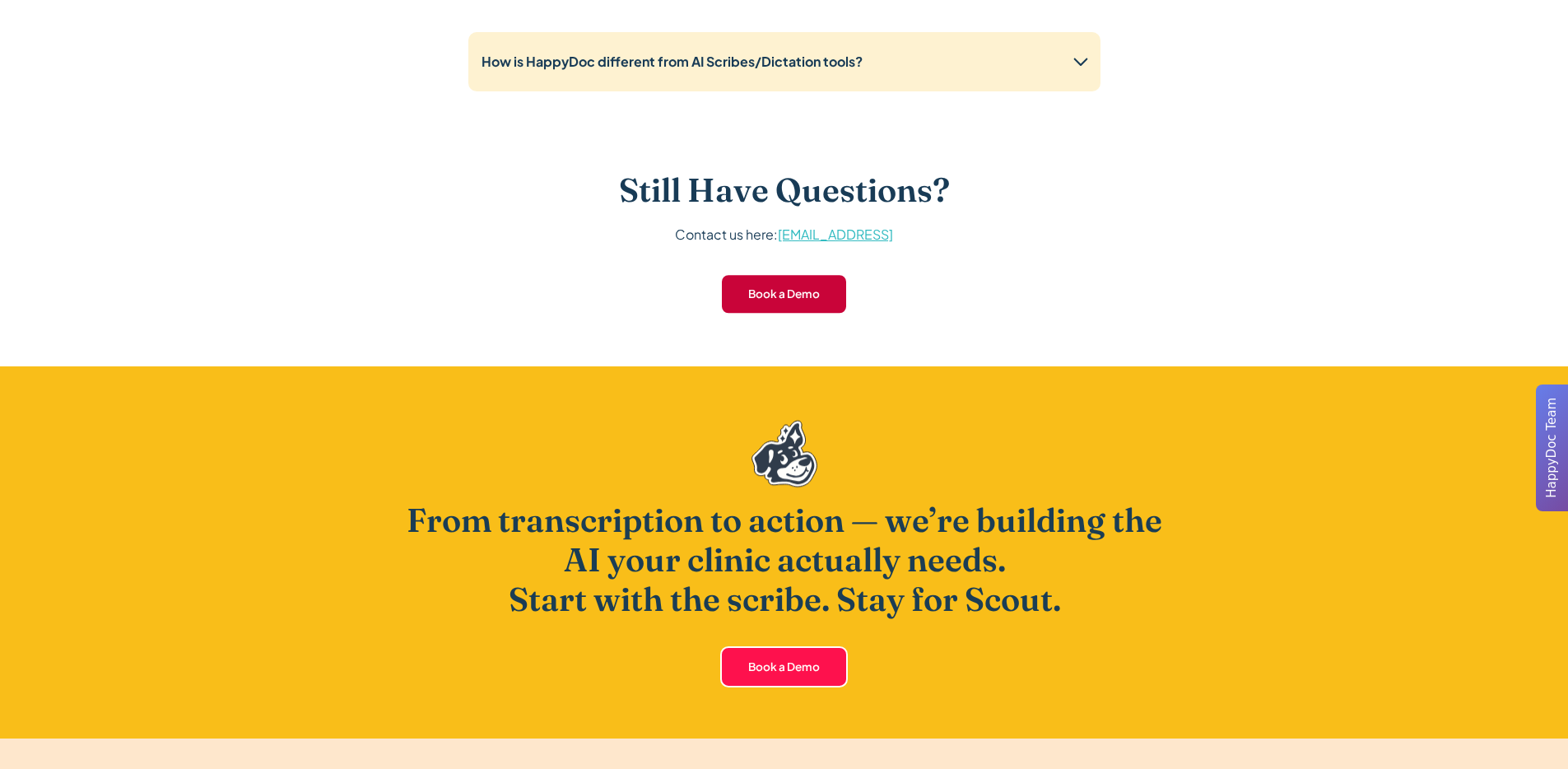
click at [813, 288] on link "Book a Demo" at bounding box center [784, 294] width 127 height 41
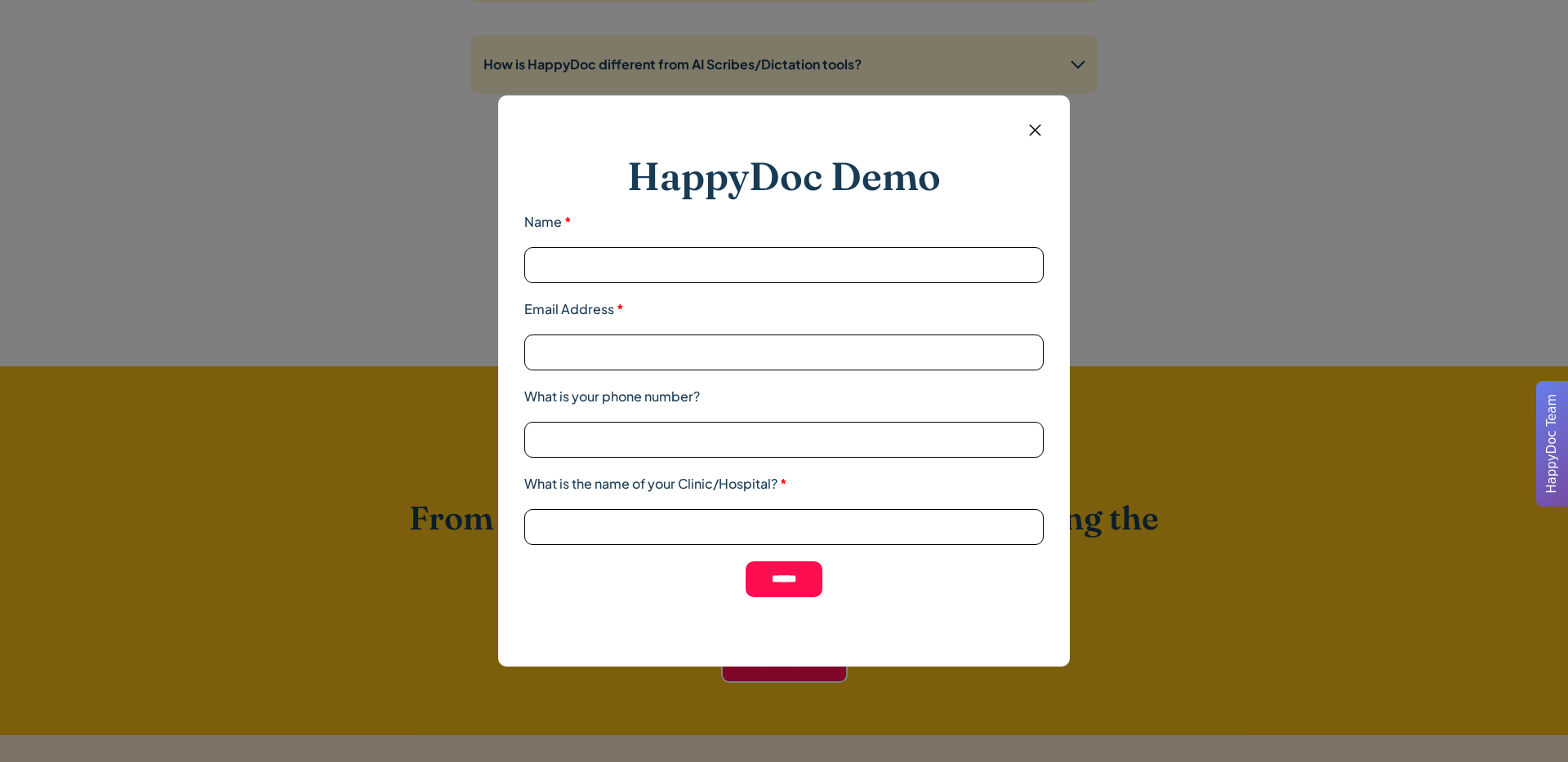
click at [1029, 128] on img at bounding box center [1035, 130] width 20 height 20
